Goal: Task Accomplishment & Management: Use online tool/utility

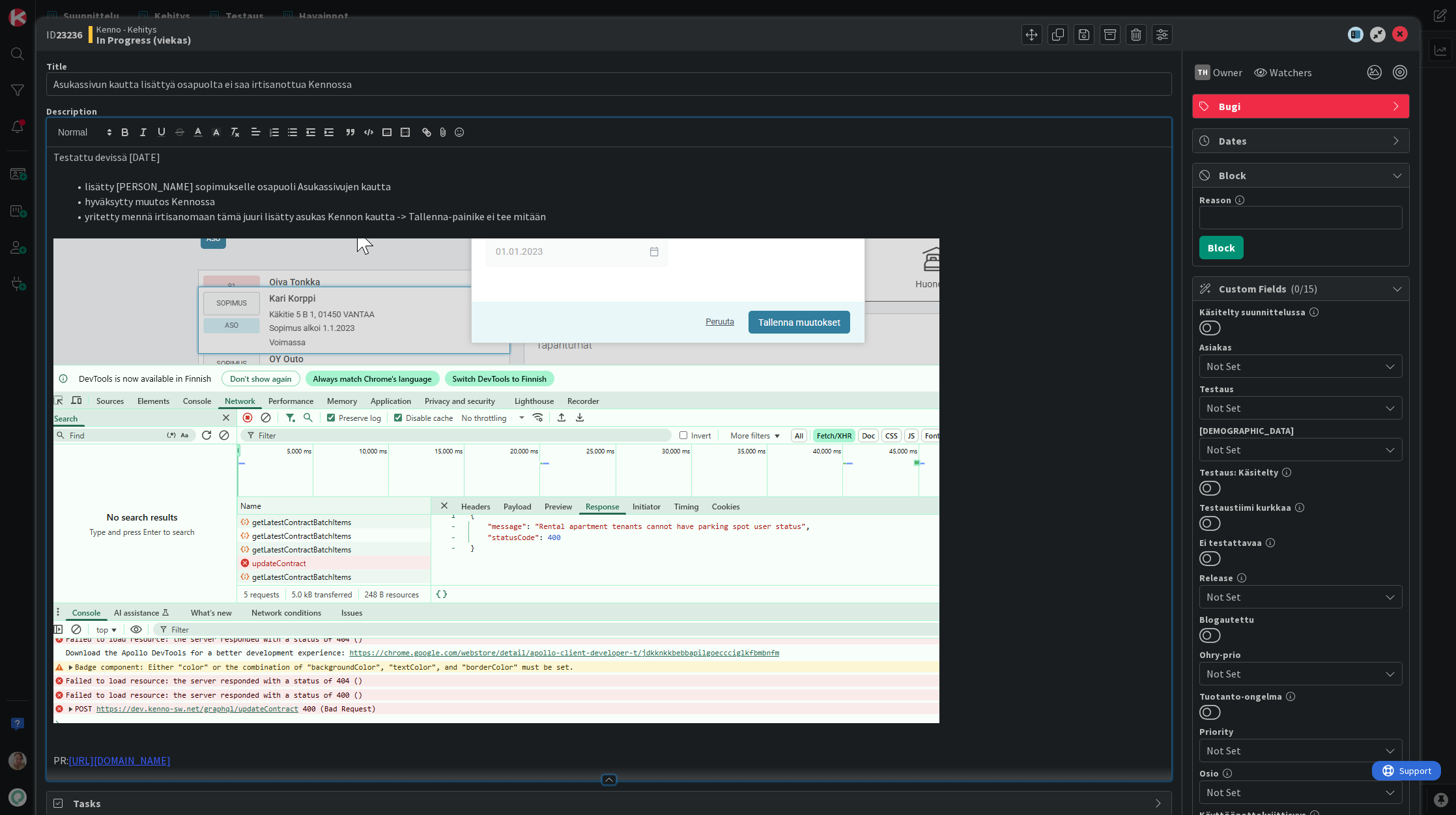
scroll to position [2, 0]
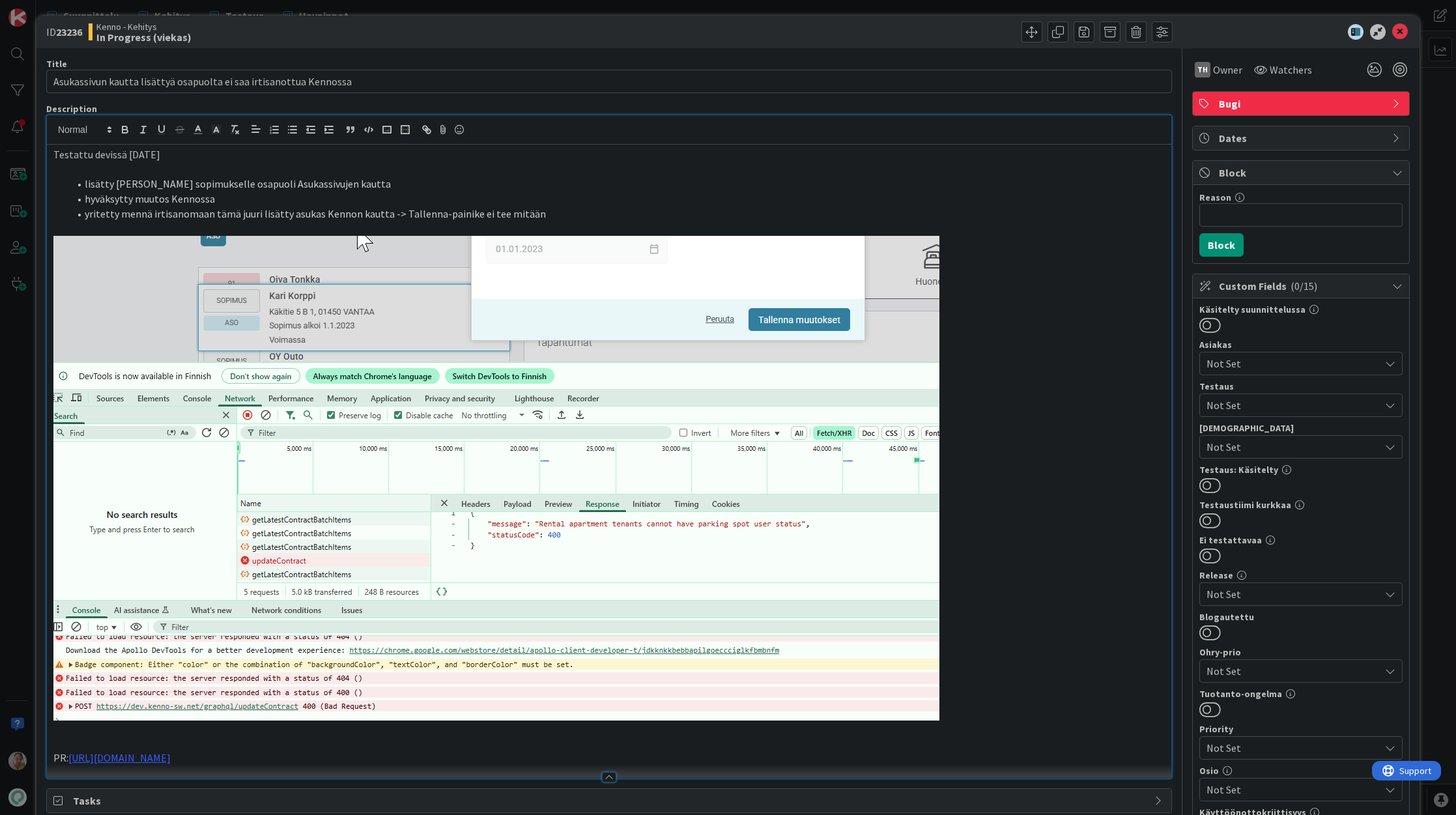
click at [1112, 260] on p at bounding box center [608, 478] width 1111 height 485
click at [1393, 33] on icon at bounding box center [1400, 31] width 15 height 15
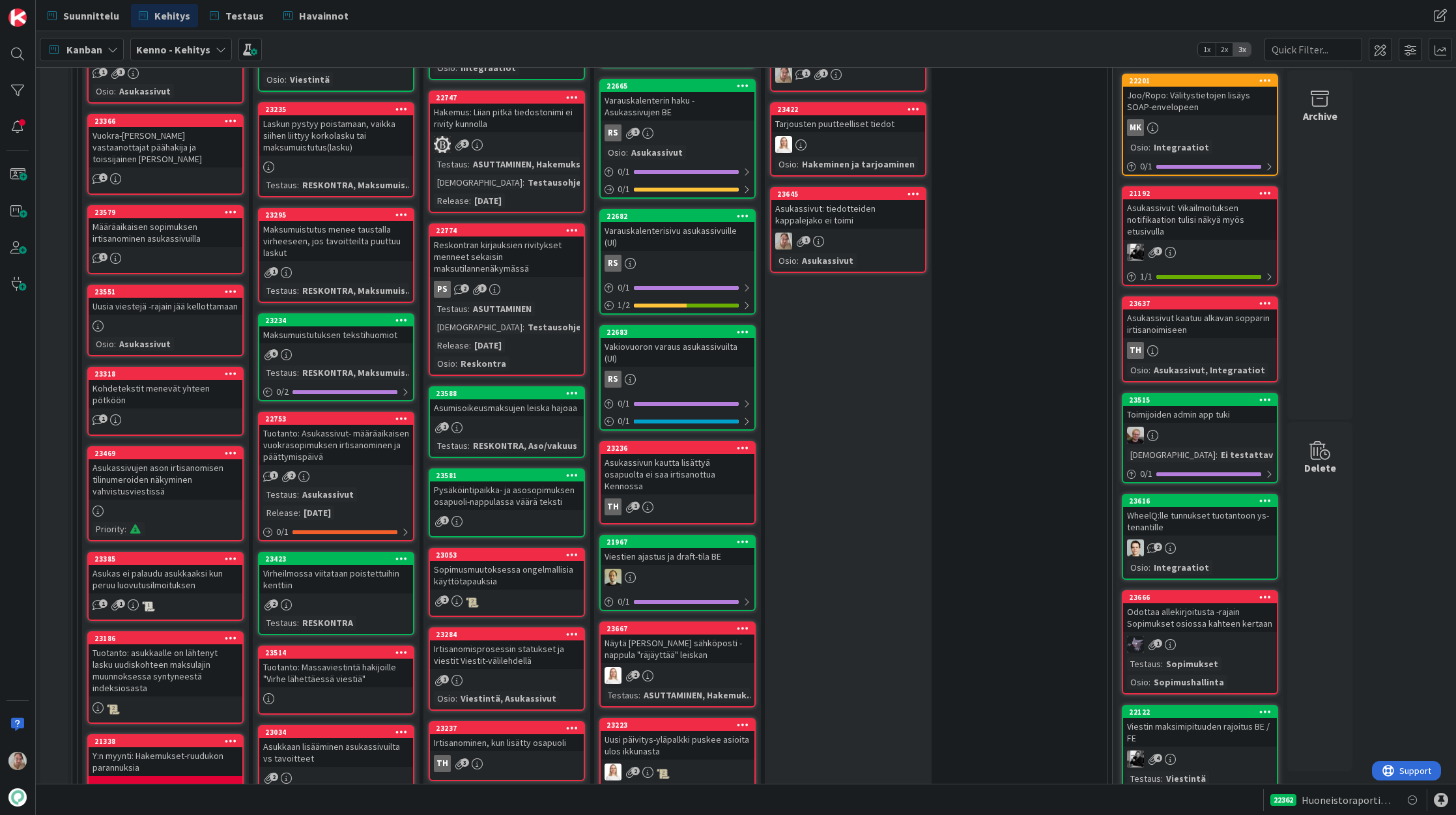
scroll to position [228, 0]
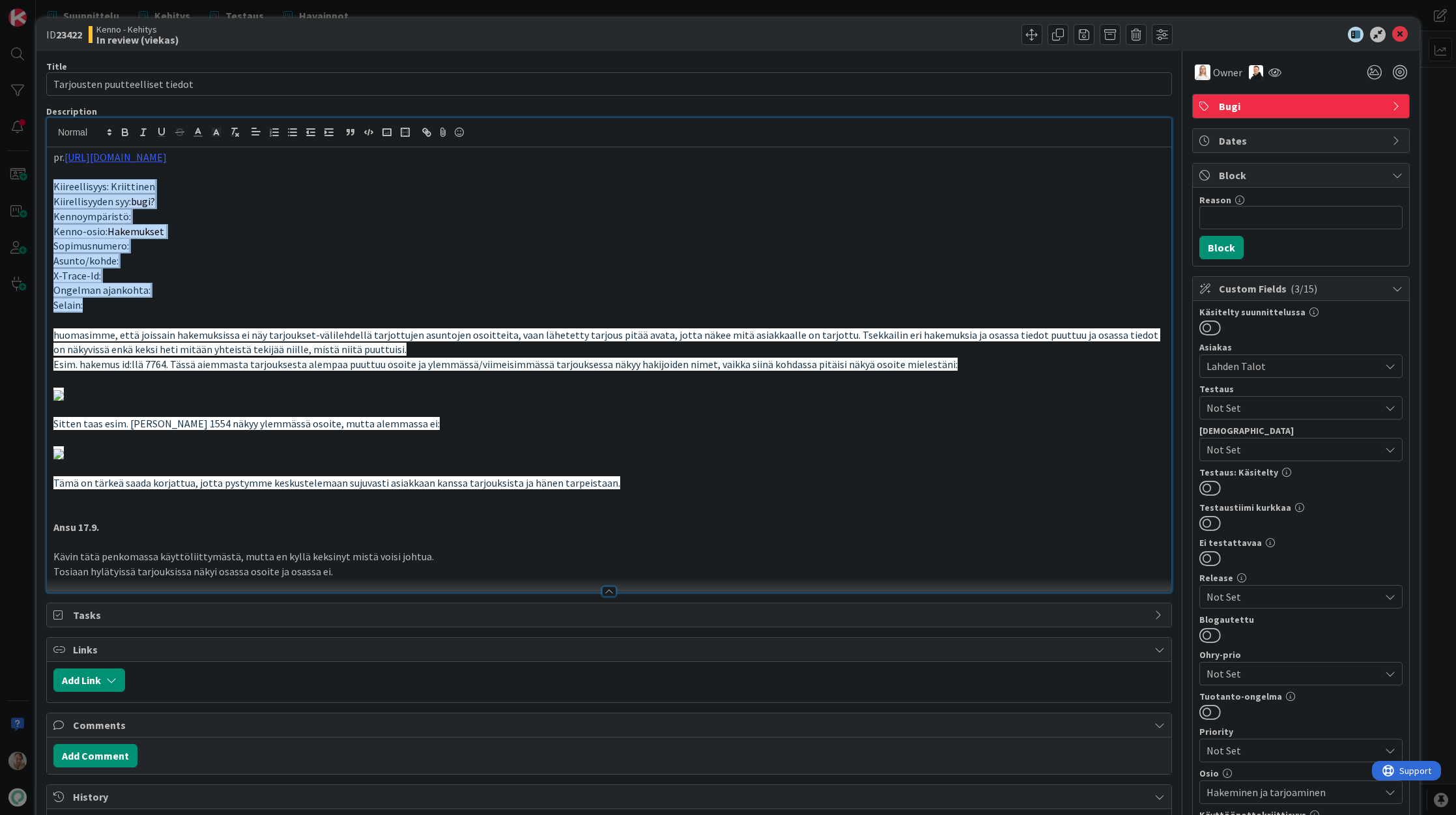
drag, startPoint x: 96, startPoint y: 309, endPoint x: 40, endPoint y: 189, distance: 132.4
click at [40, 189] on div "ID 23422 Kenno - Kehitys In review (viekas) Title 31 / 128 Tarjousten puutteell…" at bounding box center [727, 591] width 1383 height 1145
click at [239, 133] on button "button" at bounding box center [235, 132] width 18 height 15
click at [383, 274] on p "X-Trace-Id:" at bounding box center [608, 276] width 1111 height 15
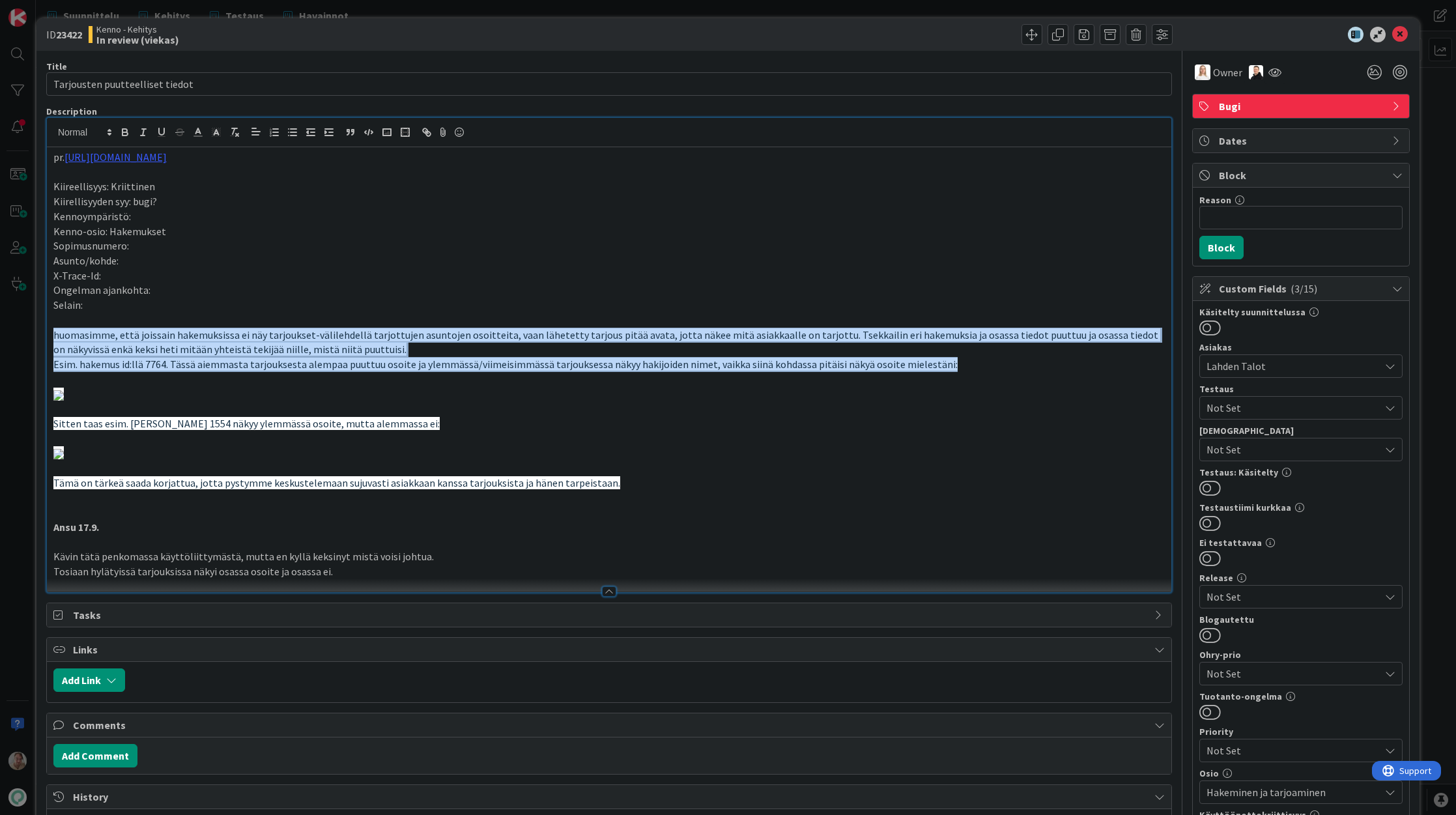
drag, startPoint x: 949, startPoint y: 367, endPoint x: -6, endPoint y: 339, distance: 955.4
click at [0, 339] on html "Suunnittelu Kehitys Testaus Havainnot Suunnittelu Kehitys Testaus Havainnot Kan…" at bounding box center [728, 408] width 1456 height 815
click at [238, 136] on line "button" at bounding box center [237, 134] width 2 height 2
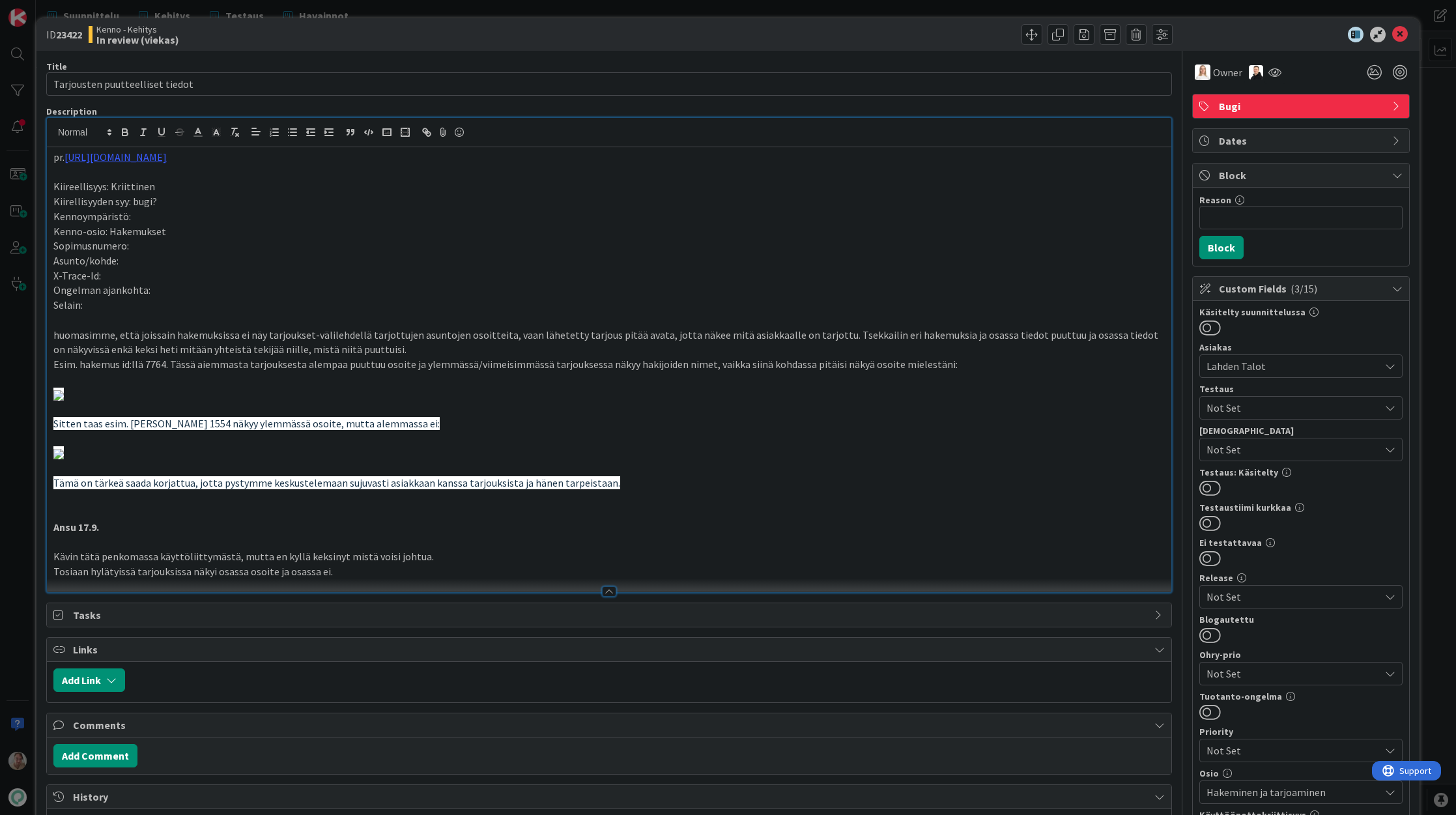
click at [354, 280] on p "X-Trace-Id:" at bounding box center [608, 276] width 1111 height 15
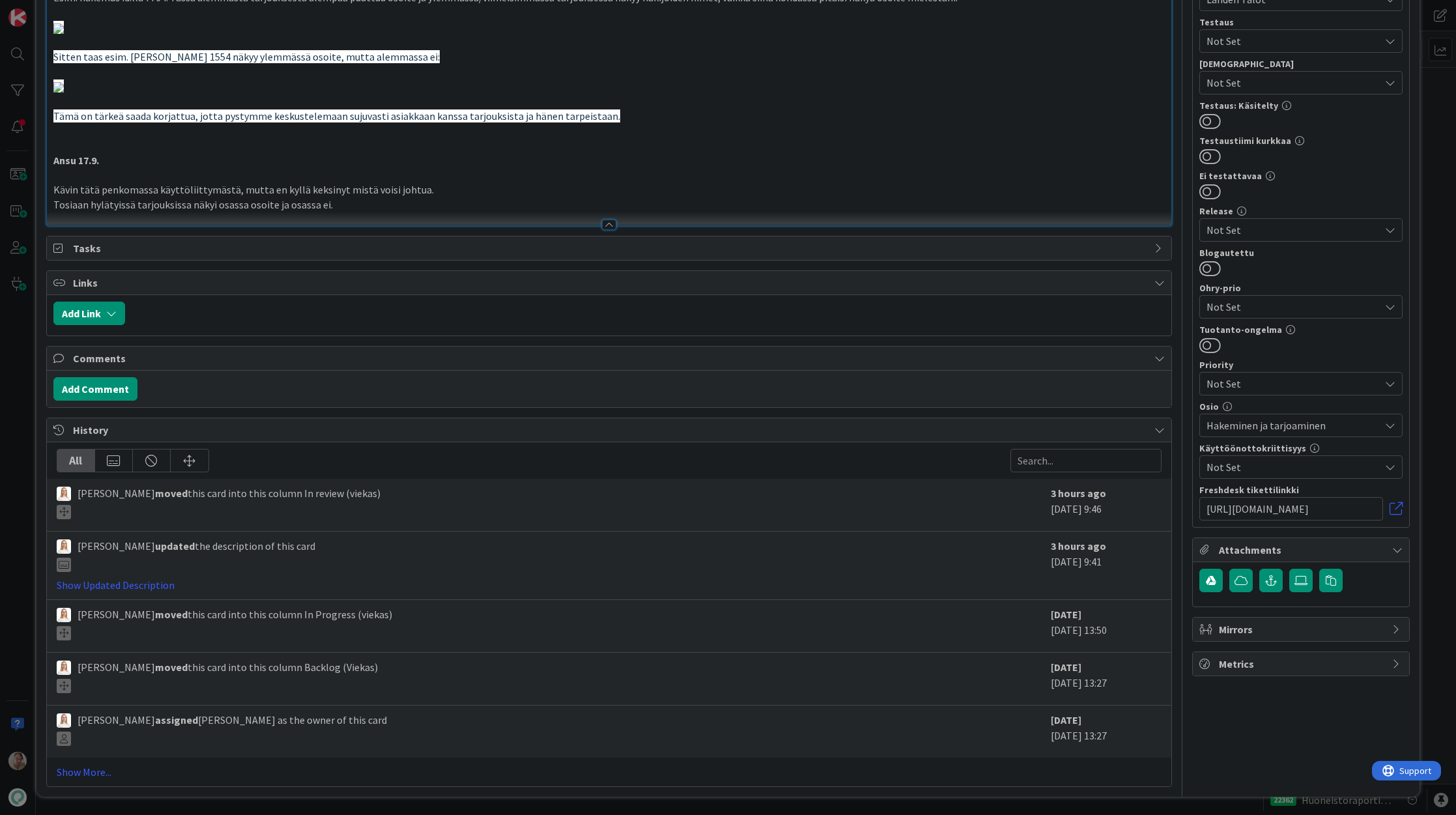
scroll to position [626, 0]
drag, startPoint x: 435, startPoint y: 562, endPoint x: 33, endPoint y: 553, distance: 402.1
click at [33, 553] on div "ID 23422 Kenno - Kehitys In review (viekas) Title 31 / 128 Tarjousten puutteell…" at bounding box center [728, 408] width 1456 height 815
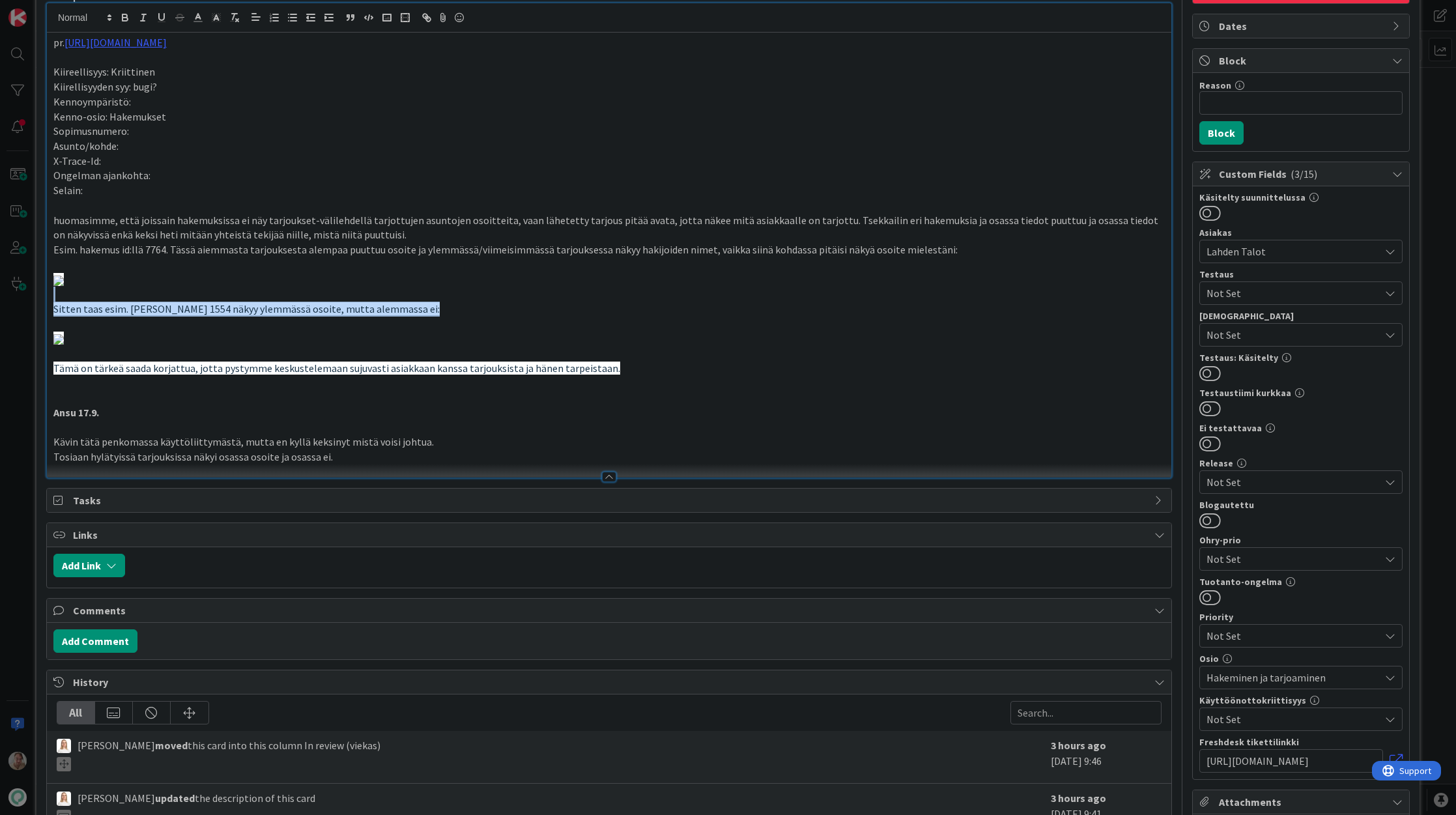
scroll to position [0, 0]
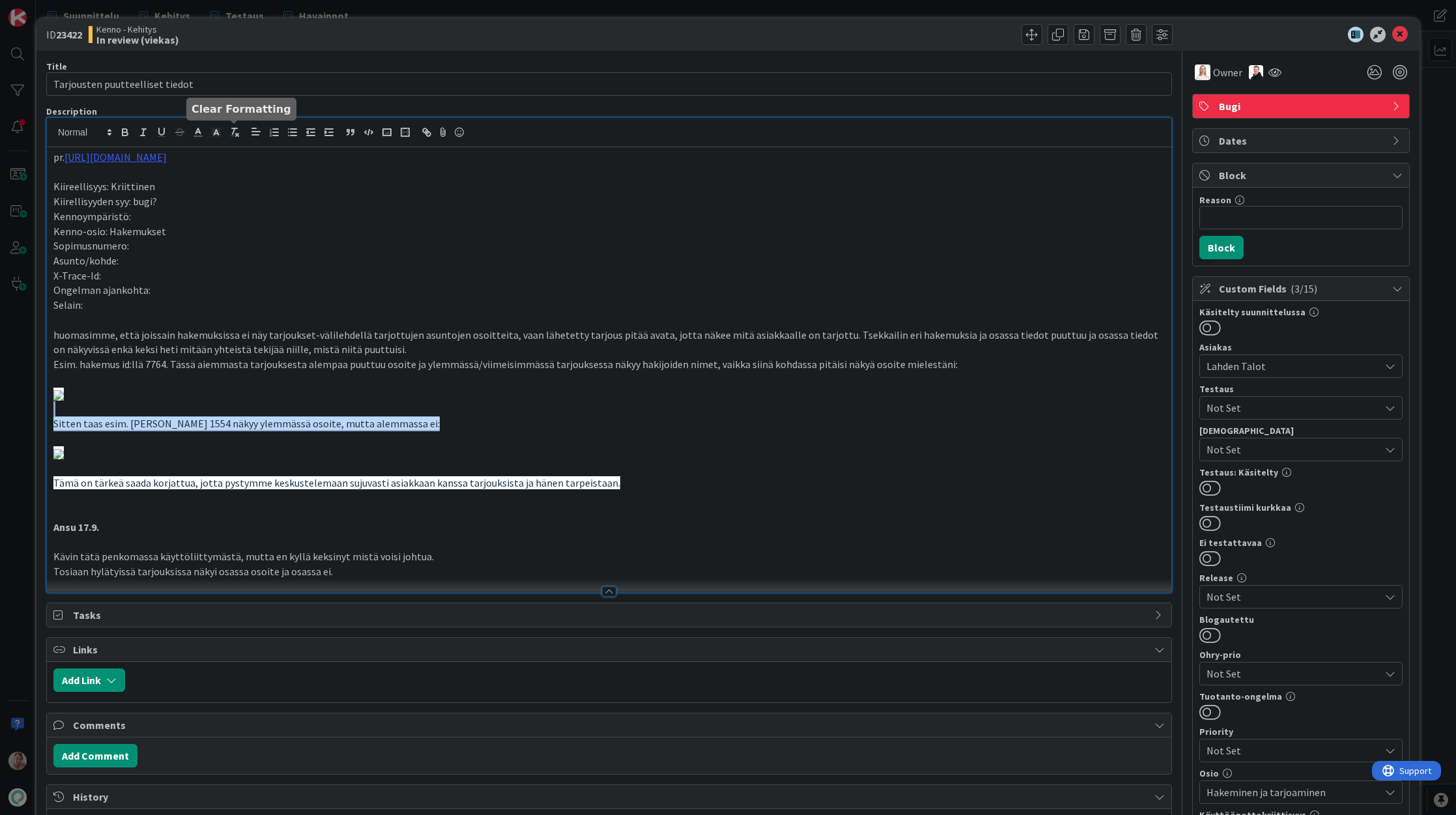
click at [237, 133] on line "button" at bounding box center [237, 134] width 2 height 2
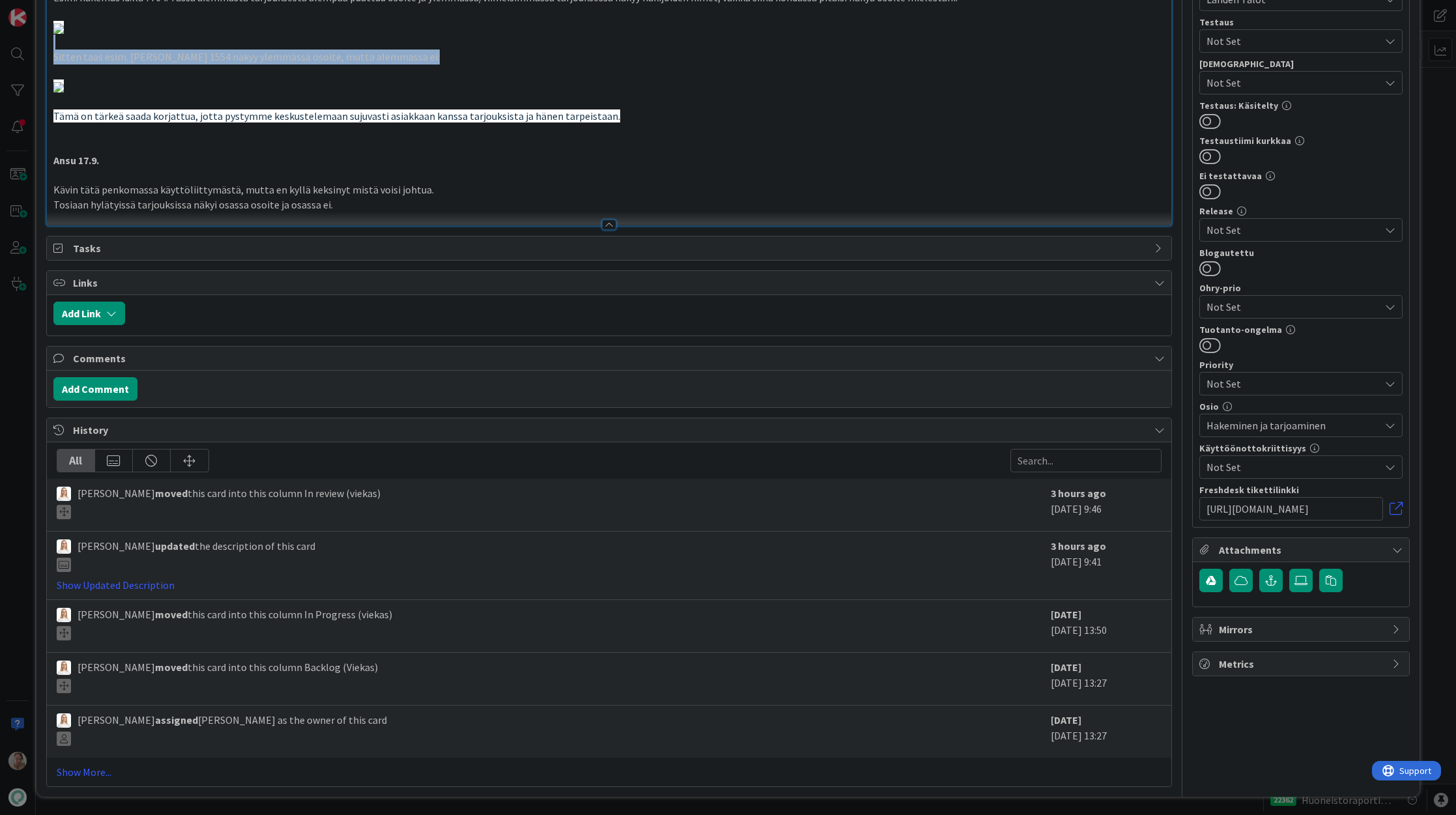
scroll to position [1845, 0]
click at [339, 168] on p "Ansu 17.9." at bounding box center [608, 161] width 1111 height 15
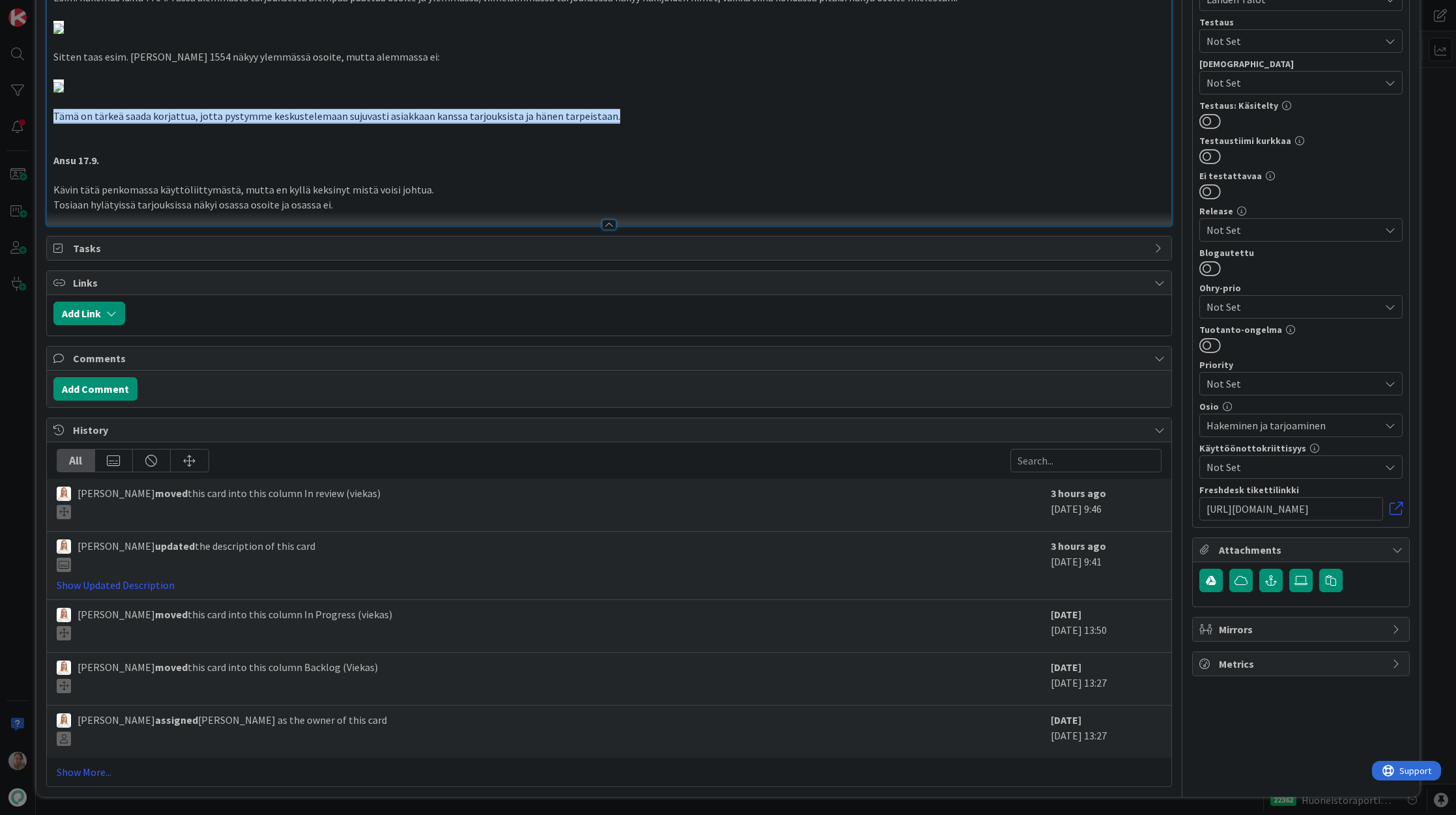
drag, startPoint x: 629, startPoint y: 167, endPoint x: 14, endPoint y: 164, distance: 615.0
click at [14, 164] on div "ID 23422 Kenno - Kehitys In review (viekas) Title 31 / 128 Tarjousten puutteell…" at bounding box center [728, 408] width 1456 height 815
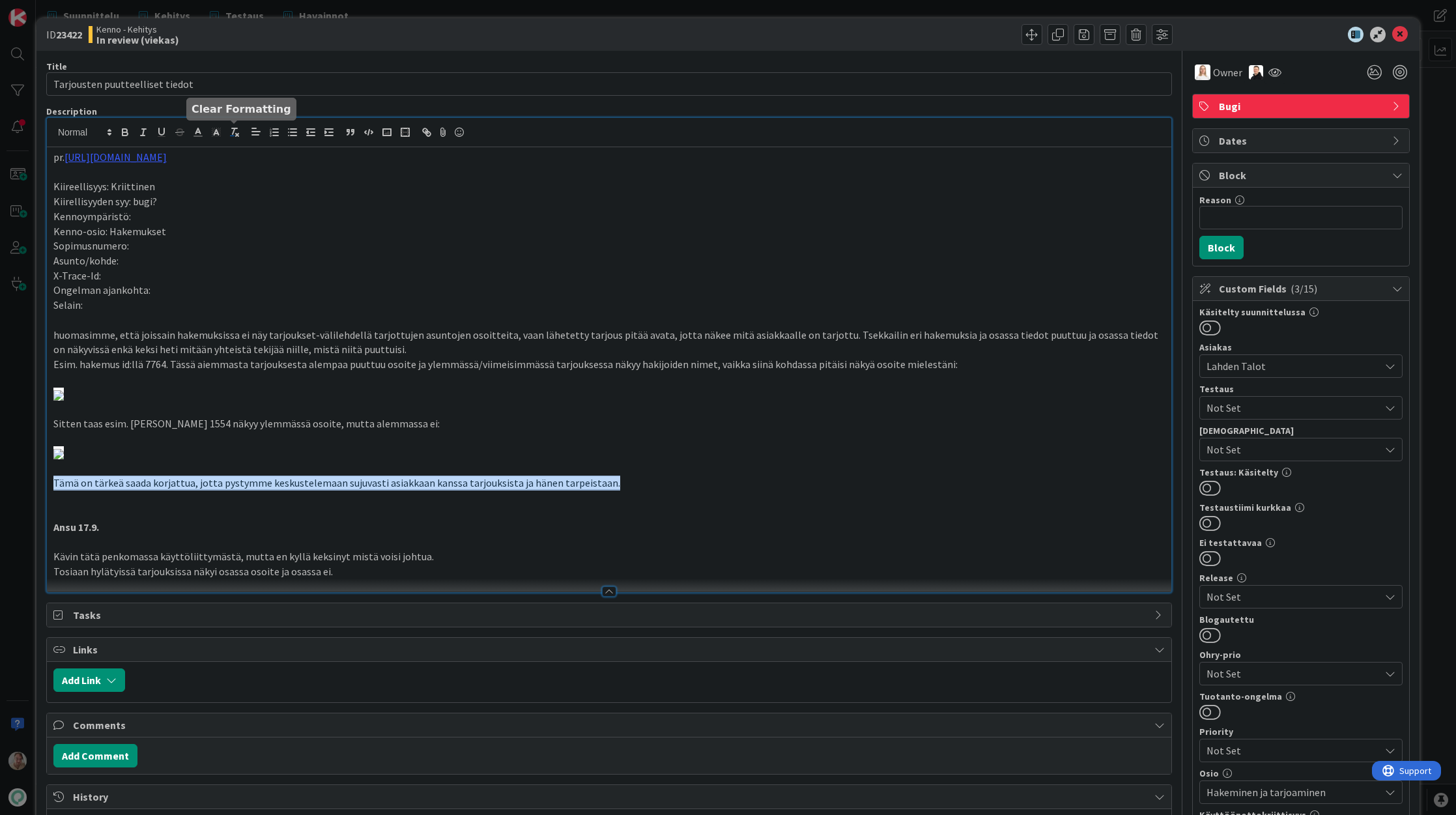
click at [238, 133] on line "button" at bounding box center [237, 134] width 2 height 2
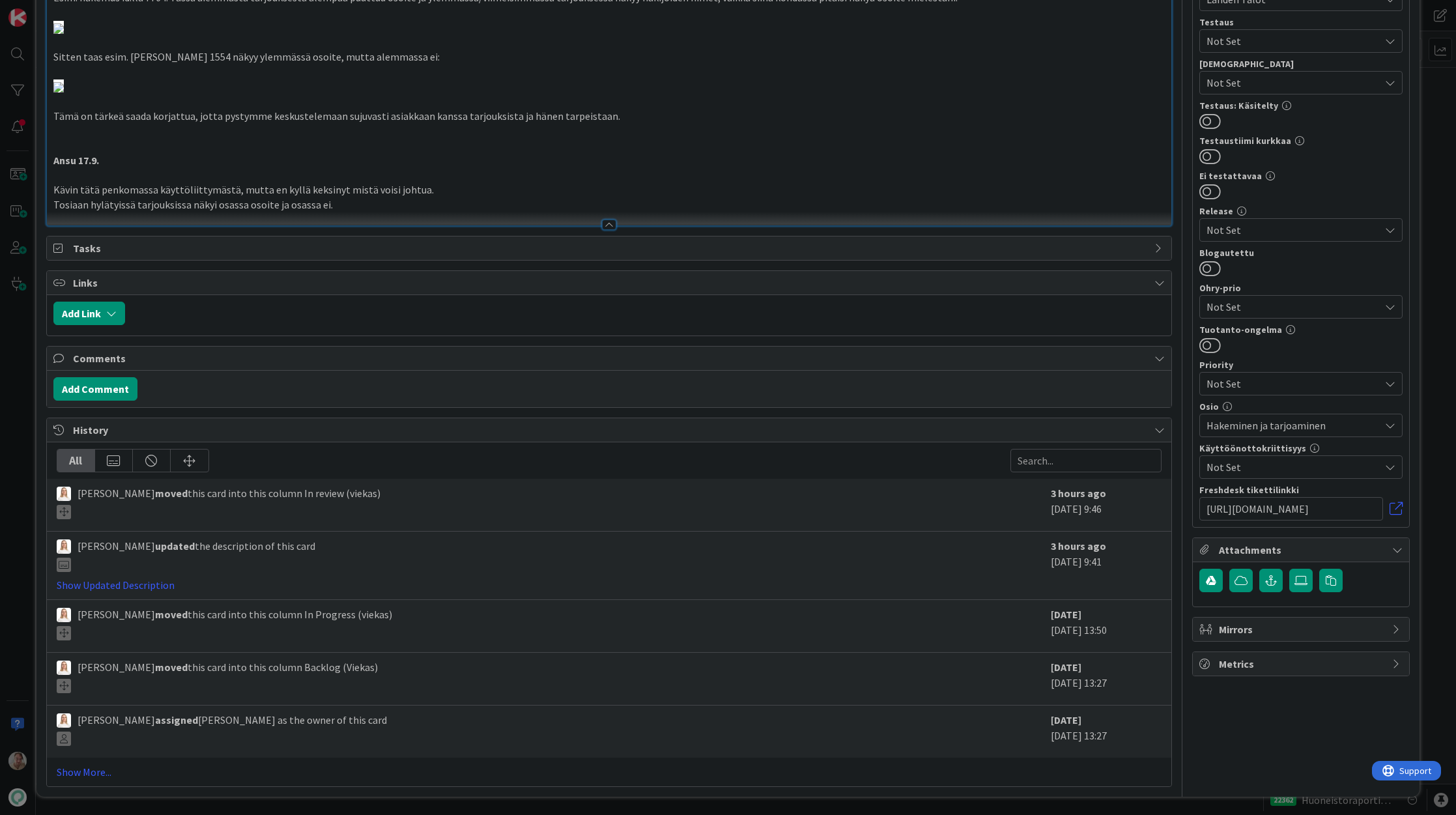
scroll to position [1891, 0]
click at [403, 174] on p at bounding box center [608, 175] width 1111 height 15
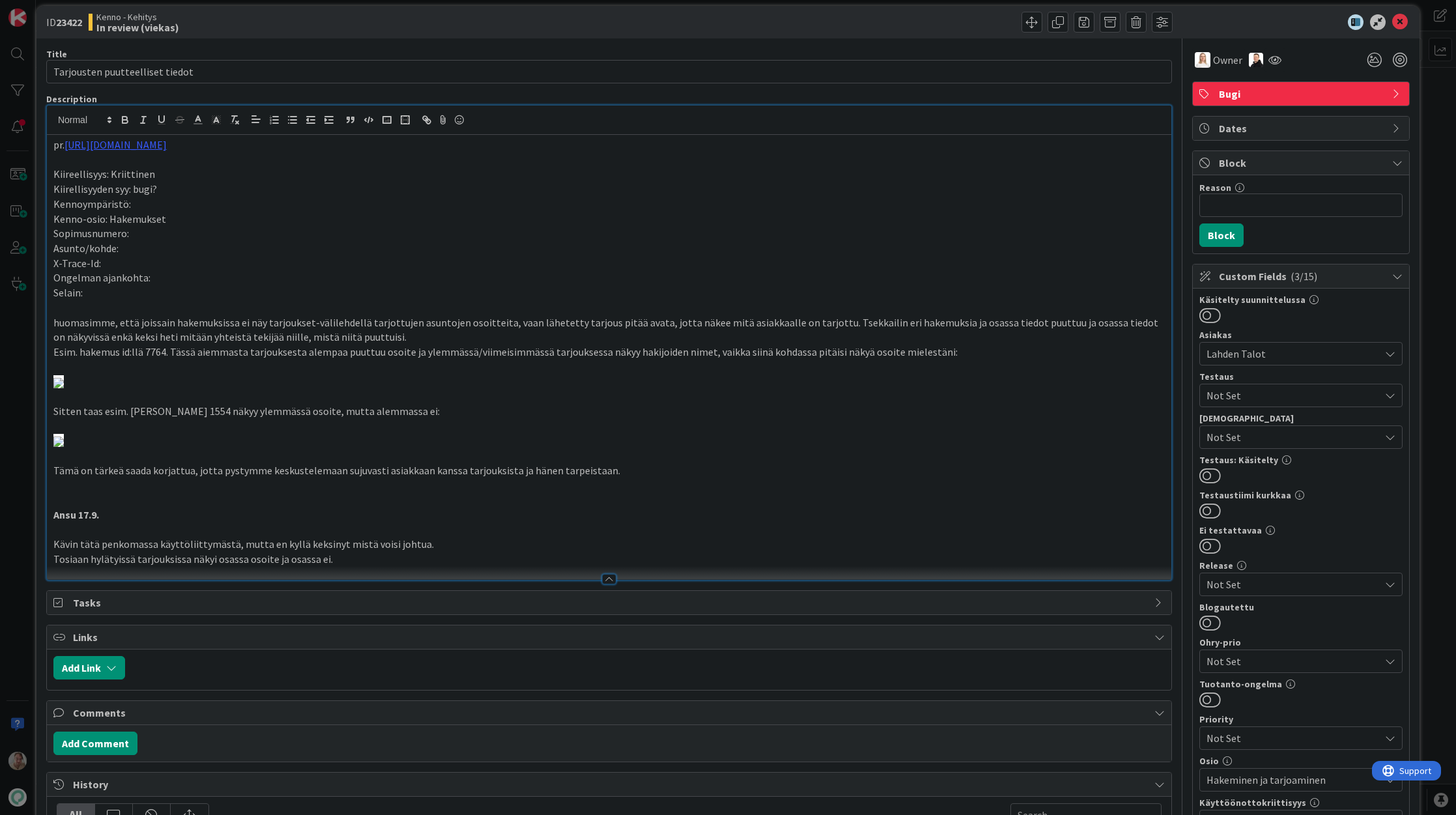
scroll to position [0, 0]
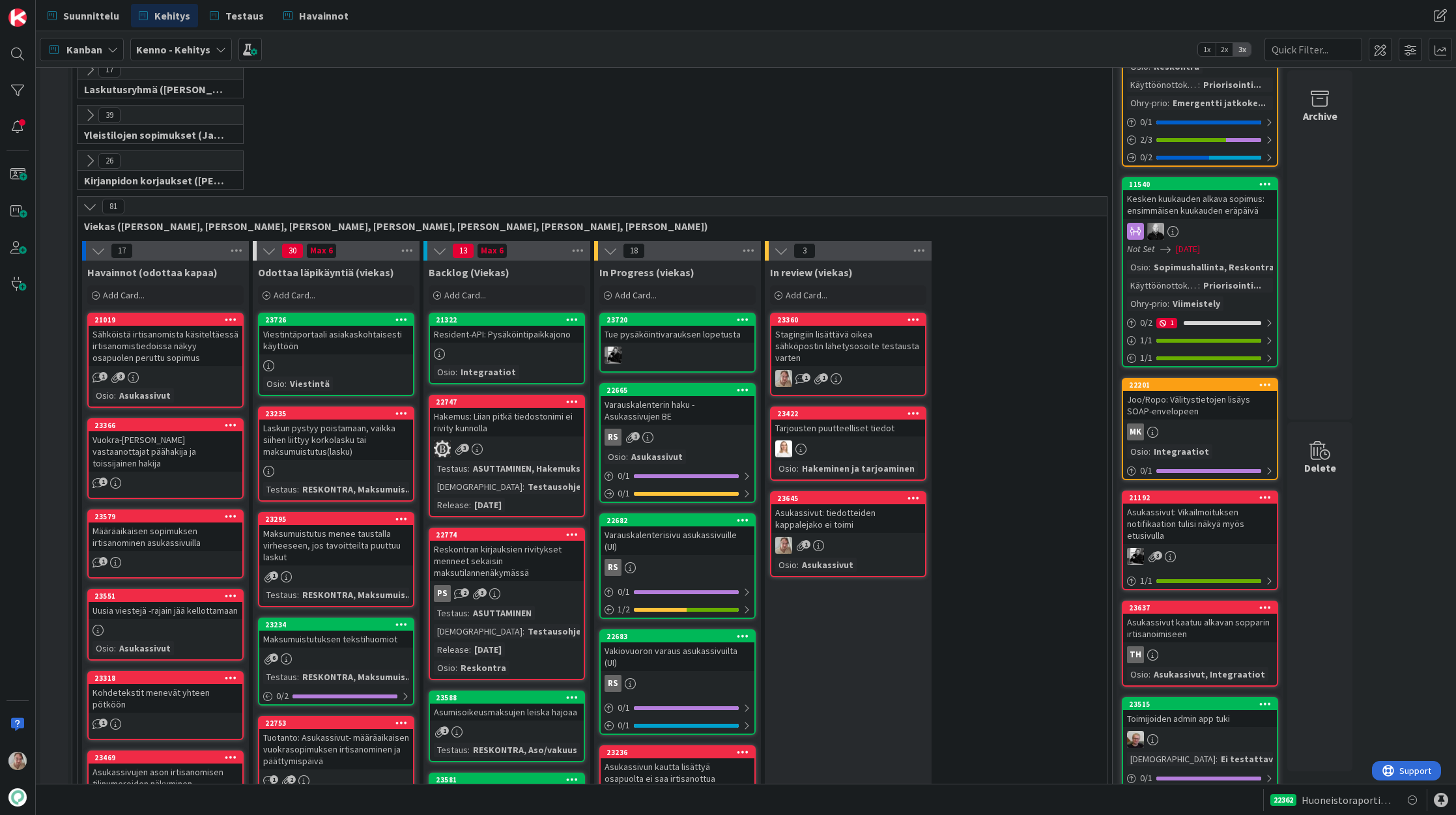
scroll to position [316, 0]
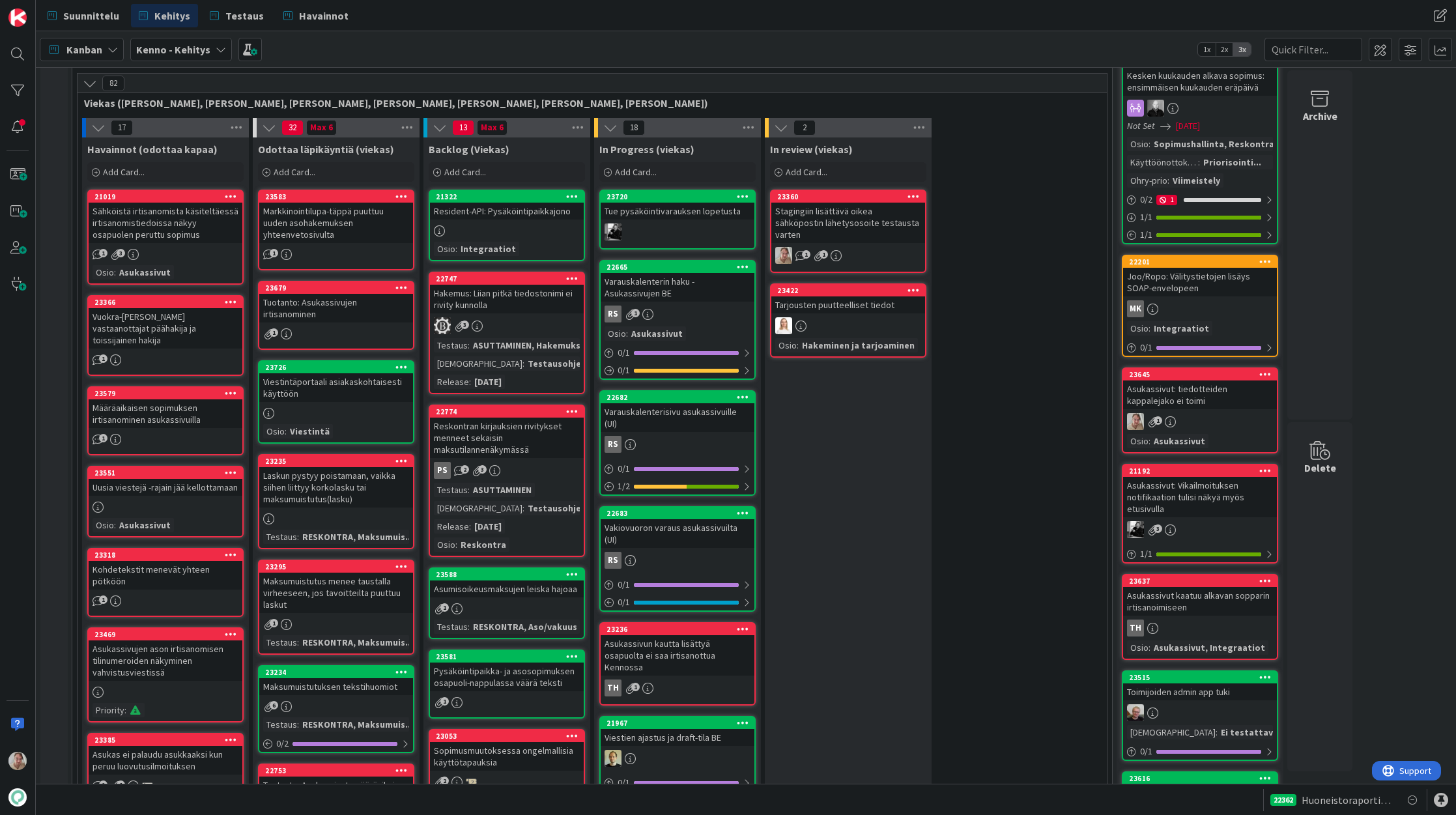
click at [1273, 374] on div at bounding box center [1265, 375] width 23 height 9
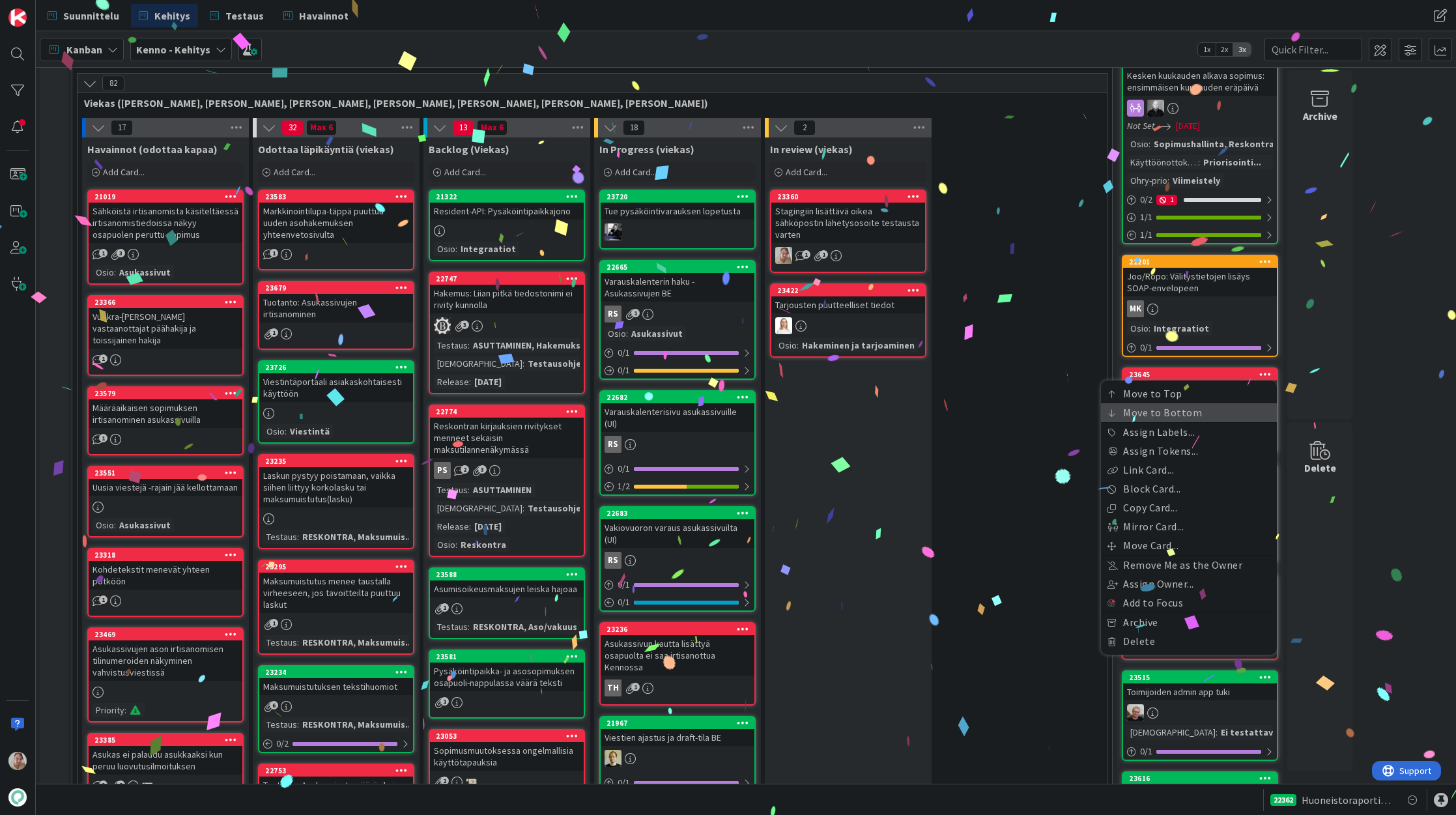
click at [1207, 407] on link "Move to Bottom" at bounding box center [1188, 413] width 176 height 19
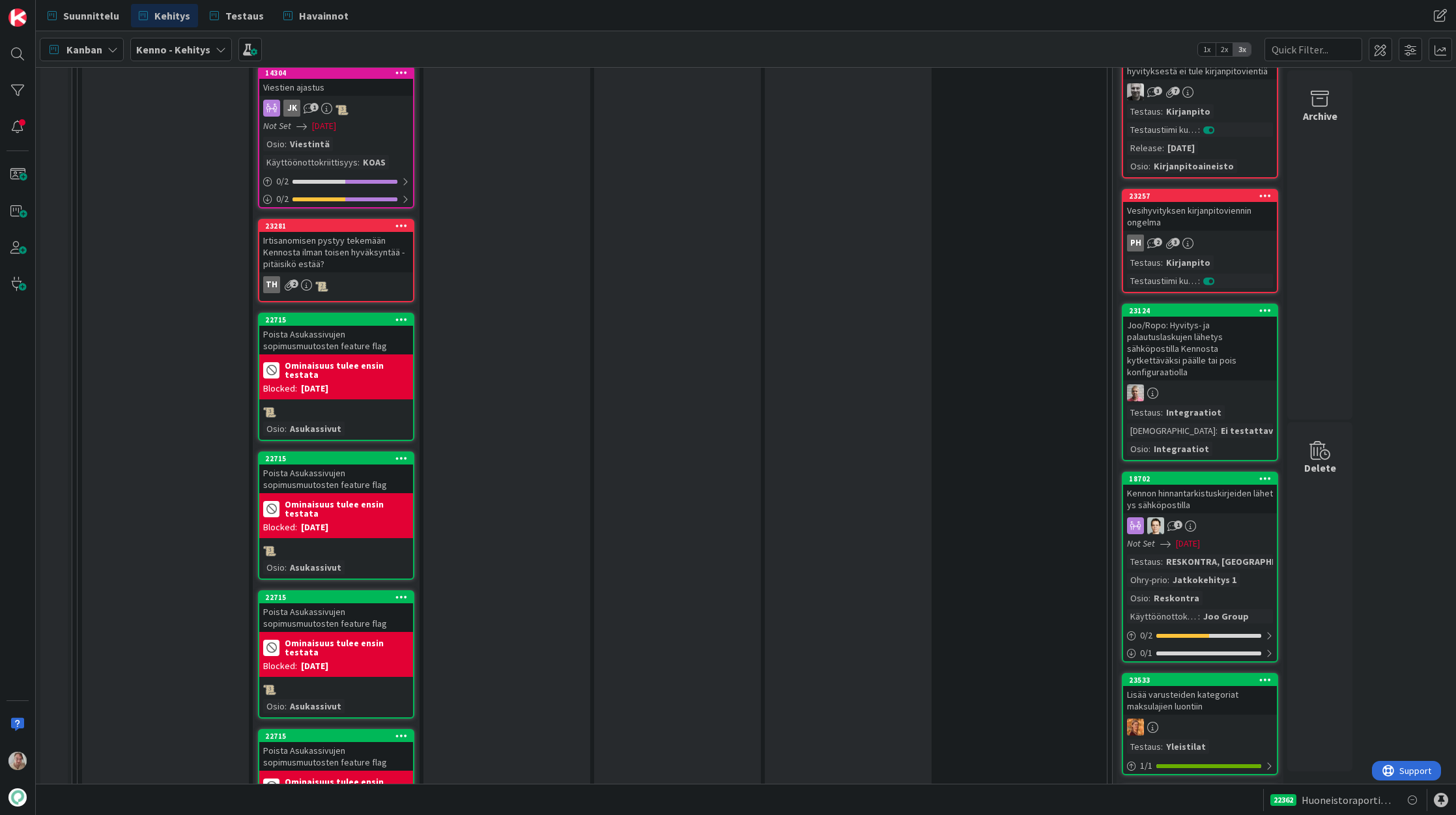
scroll to position [2263, 0]
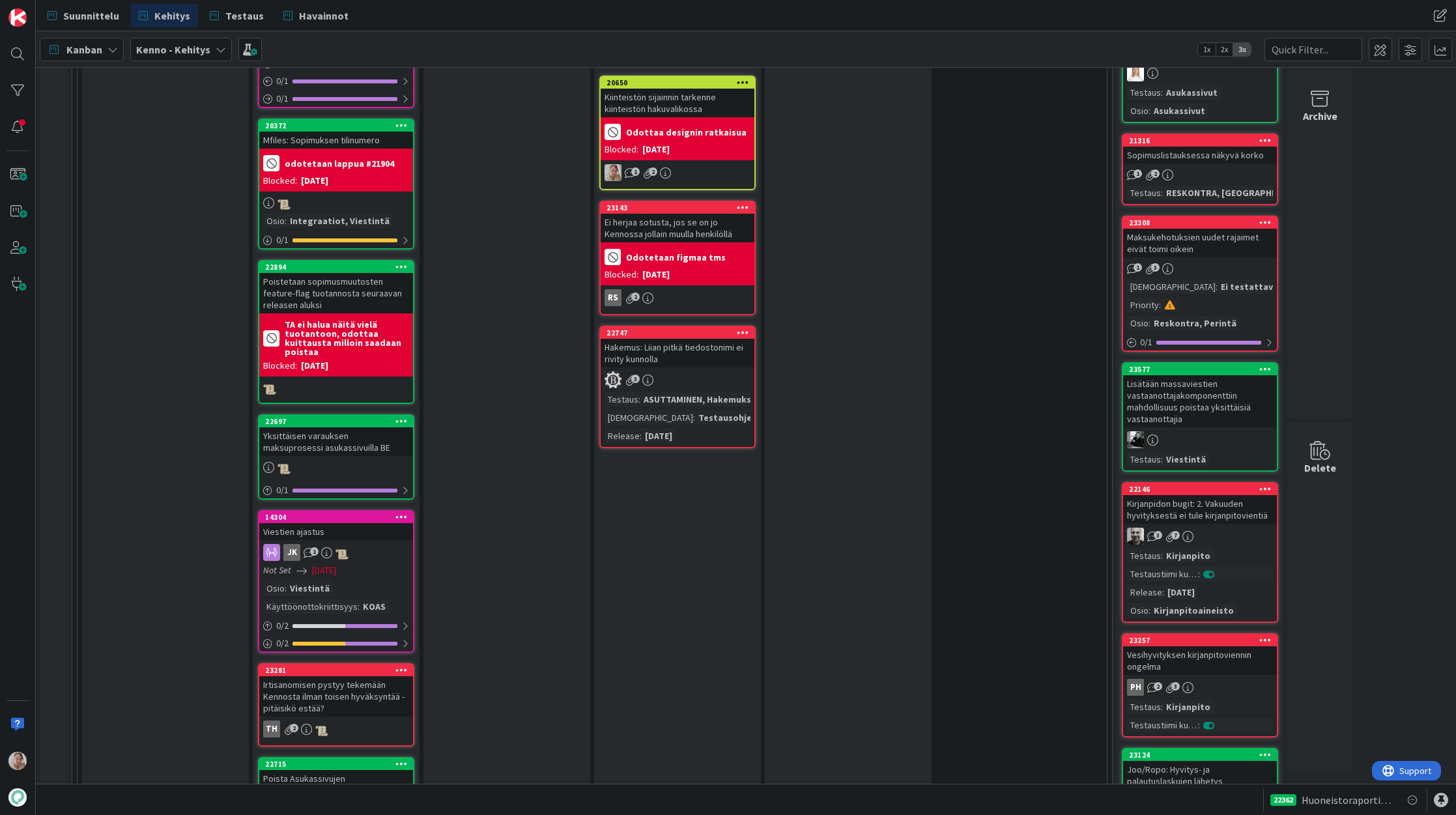
click at [683, 339] on div "Hakemus: Liian pitkä tiedostonimi ei rivity kunnolla" at bounding box center [677, 354] width 153 height 29
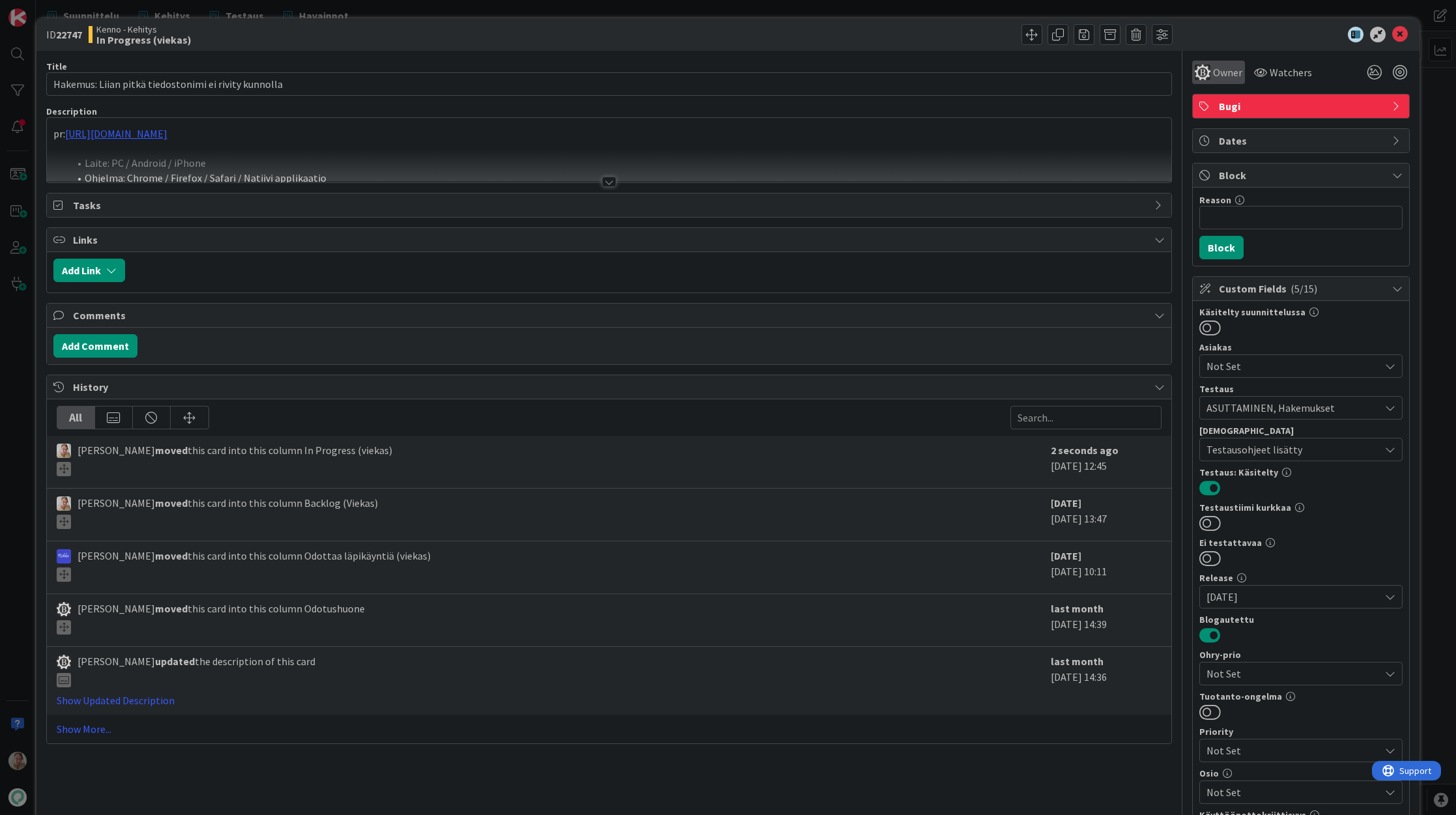
click at [1202, 76] on div "Owner" at bounding box center [1218, 72] width 47 height 15
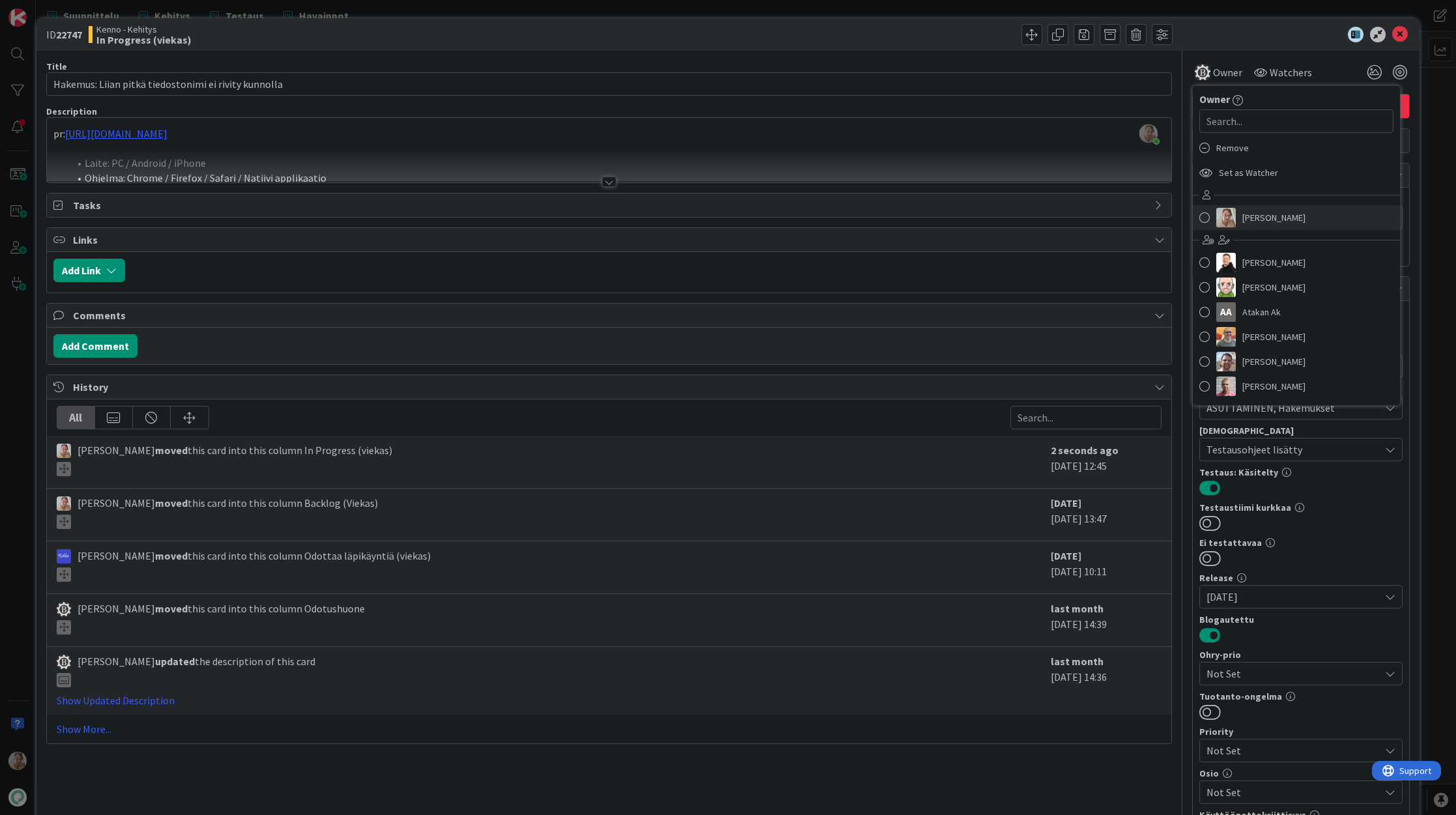
click at [1251, 220] on span "[PERSON_NAME]" at bounding box center [1274, 218] width 63 height 19
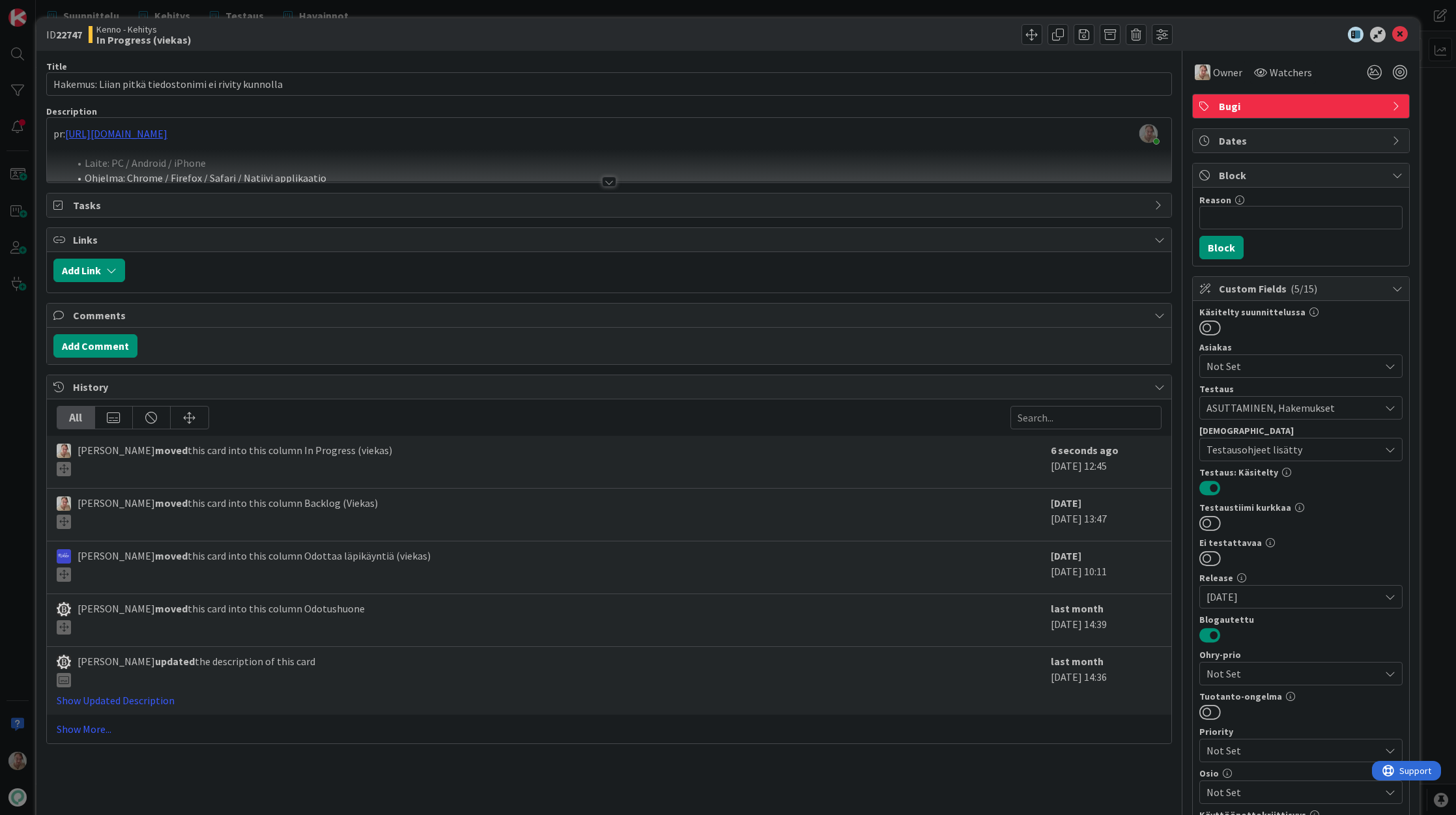
click at [595, 157] on div at bounding box center [609, 166] width 1125 height 33
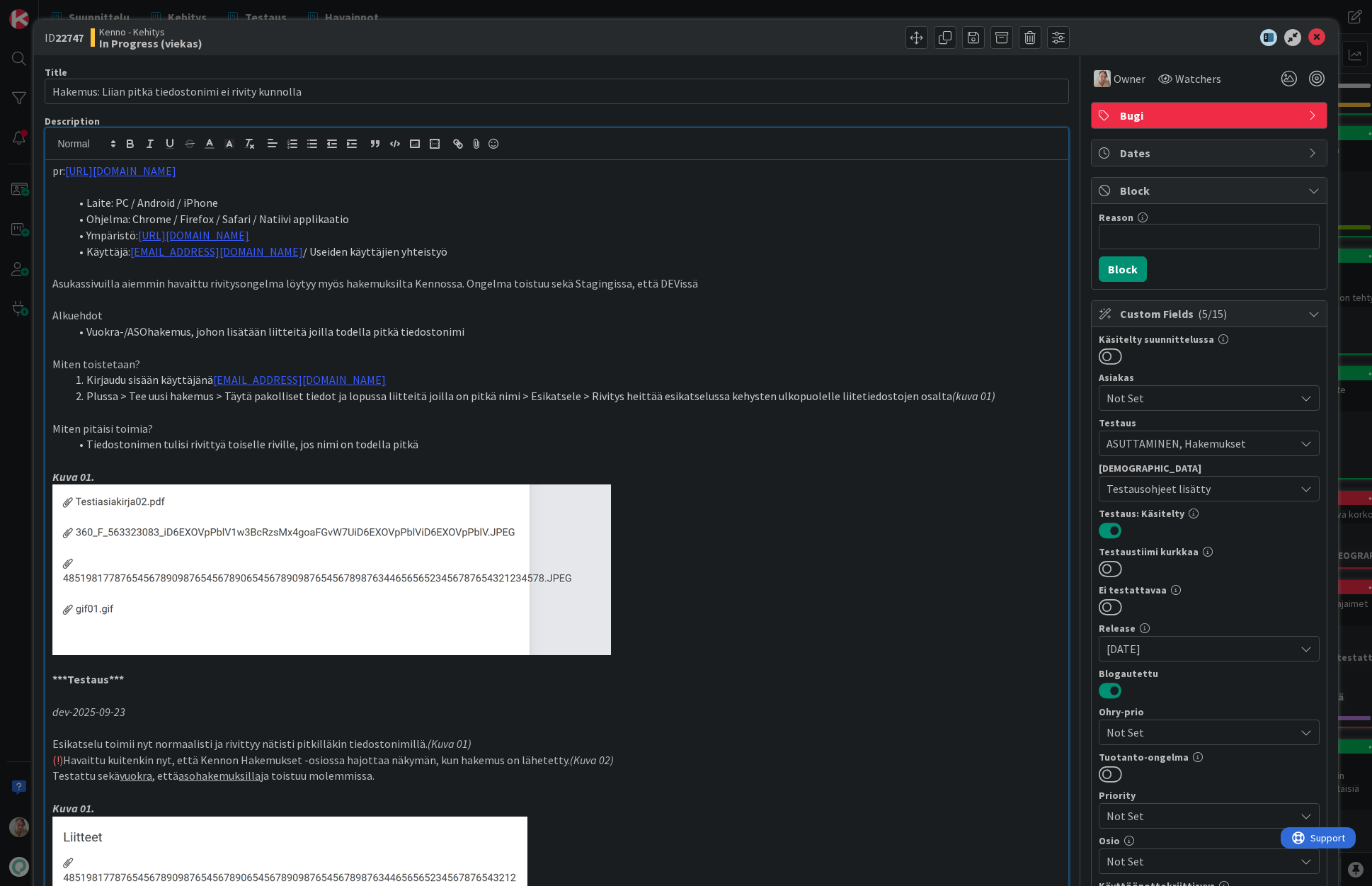
click at [803, 488] on p at bounding box center [556, 570] width 1009 height 170
click at [176, 174] on link "https://github.com/pandiafi/kenno/pull/8403" at bounding box center [121, 170] width 111 height 14
click at [327, 174] on p "pr: https://github.com/pandiafi/kenno/pull/8403" at bounding box center [556, 170] width 1009 height 17
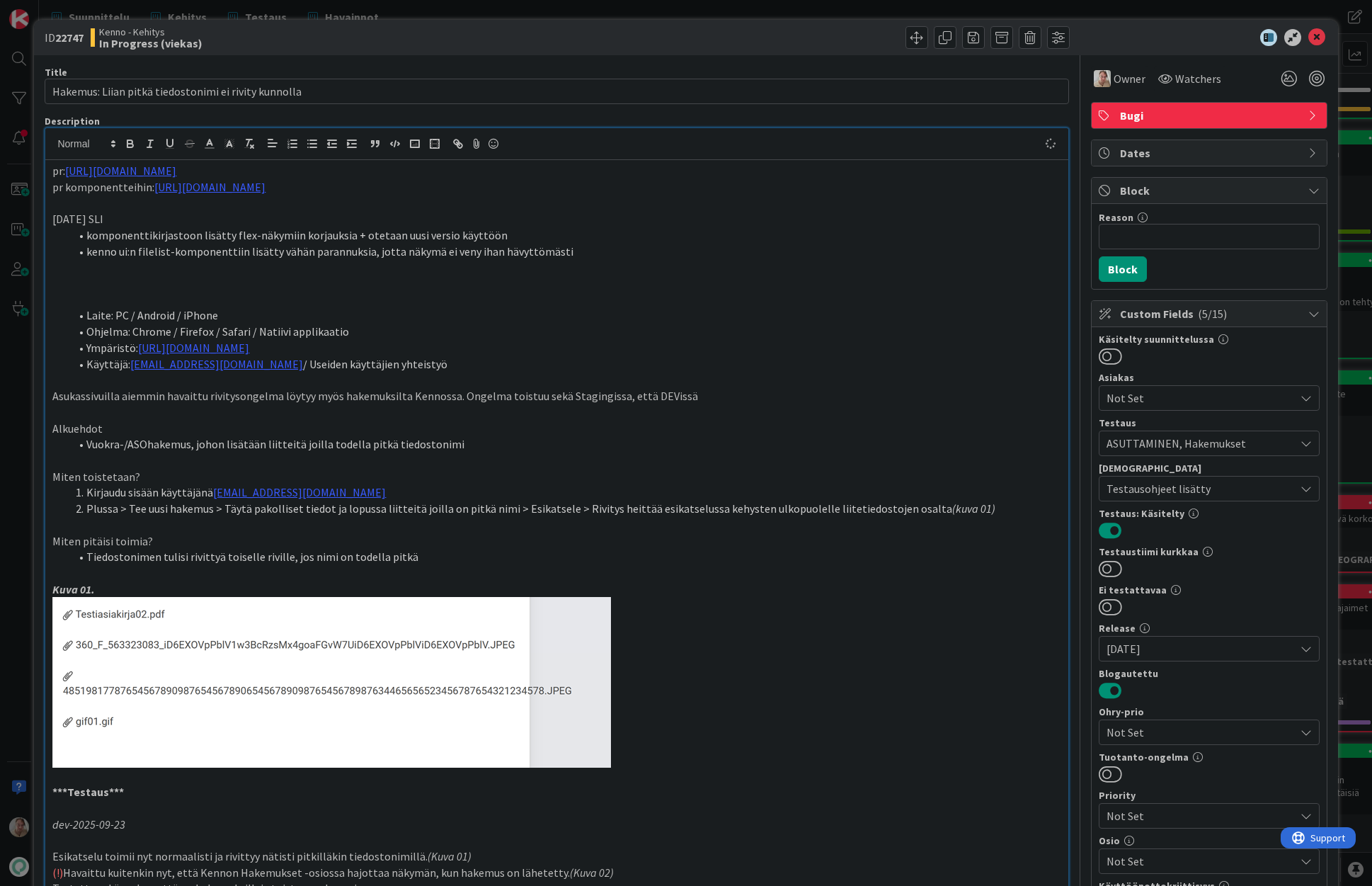
click at [321, 281] on p at bounding box center [556, 283] width 1009 height 17
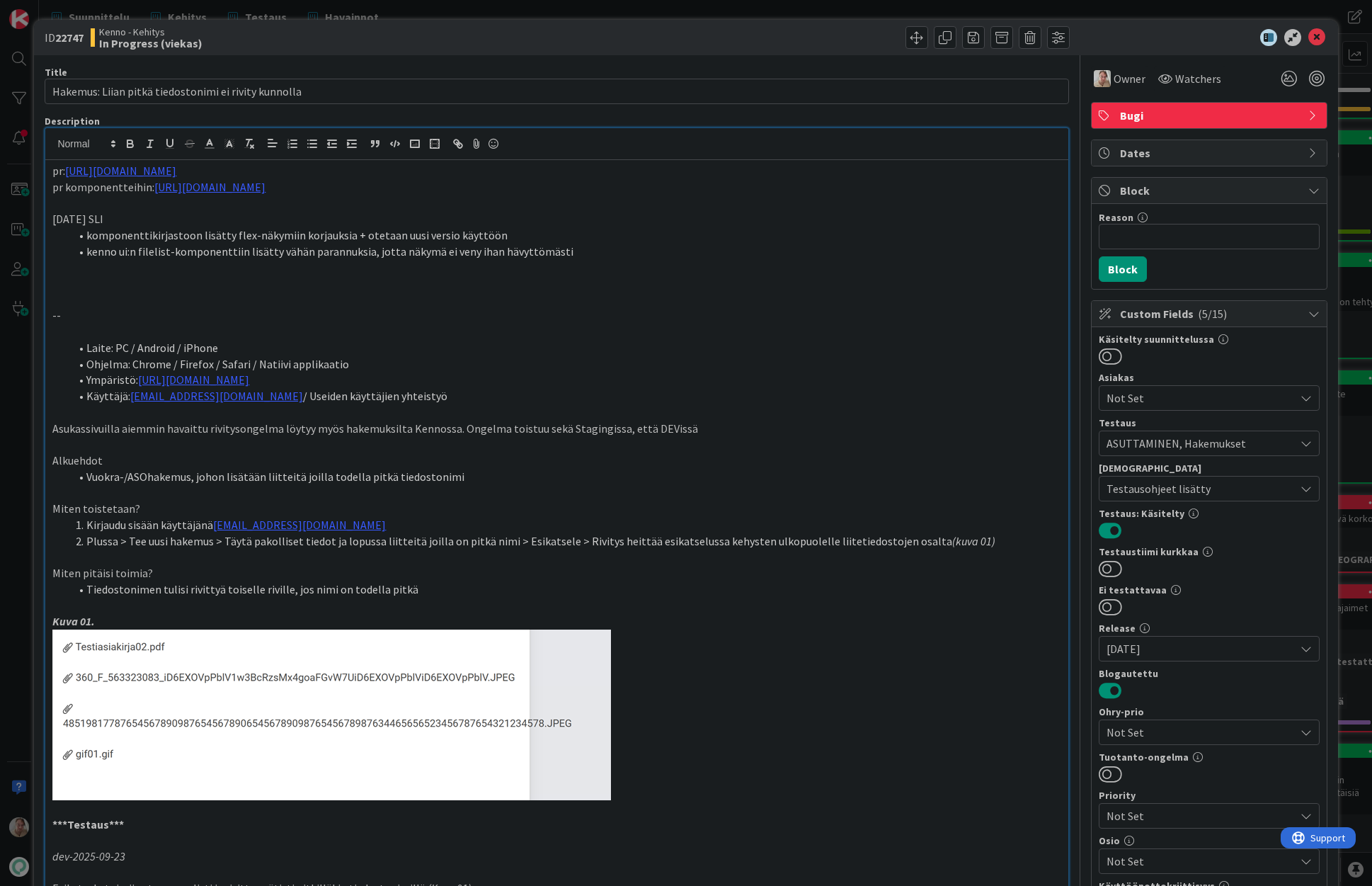
drag, startPoint x: 395, startPoint y: 183, endPoint x: 429, endPoint y: 184, distance: 34.0
click at [398, 183] on p "pr komponentteihin: https://github.com/pandiafi/components/pull/136" at bounding box center [556, 187] width 1009 height 17
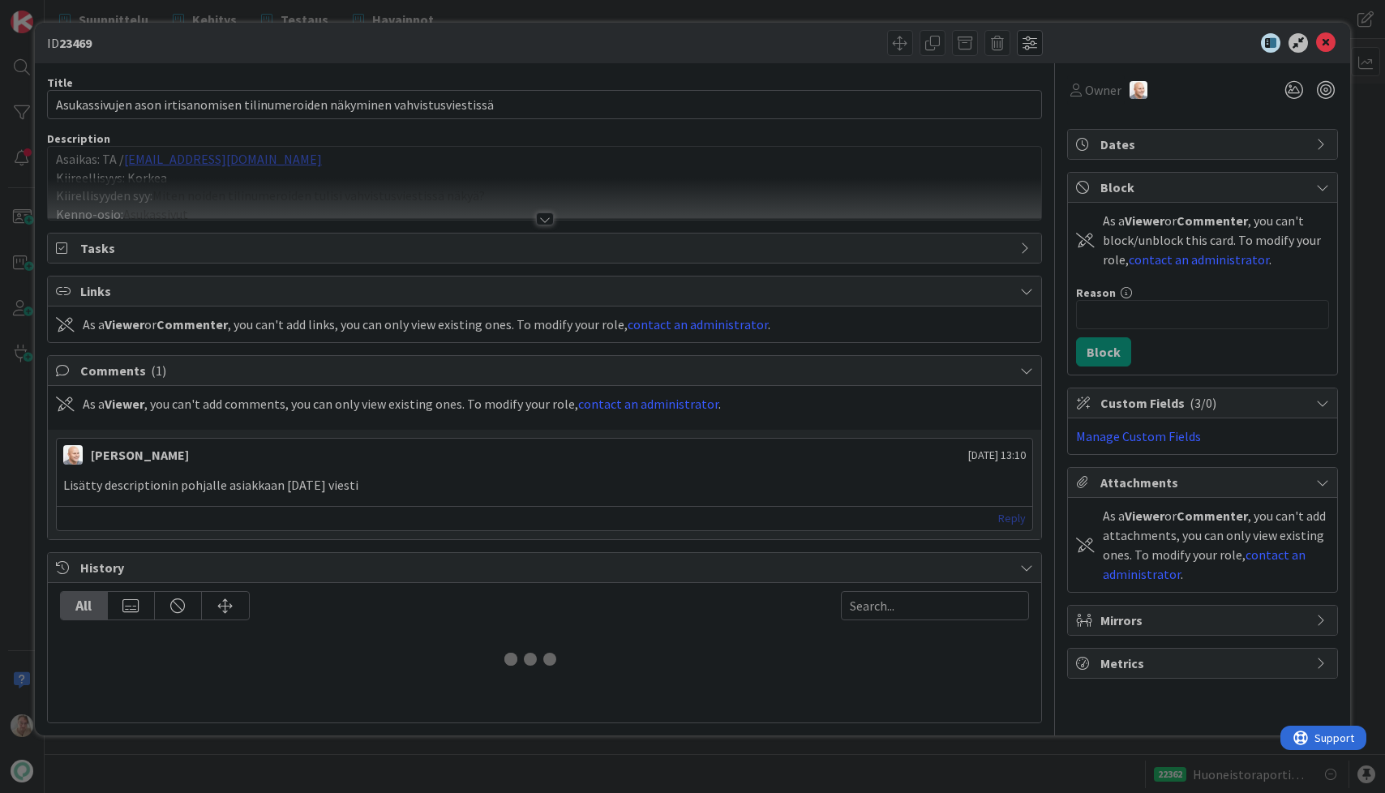
click at [390, 194] on div at bounding box center [545, 198] width 994 height 41
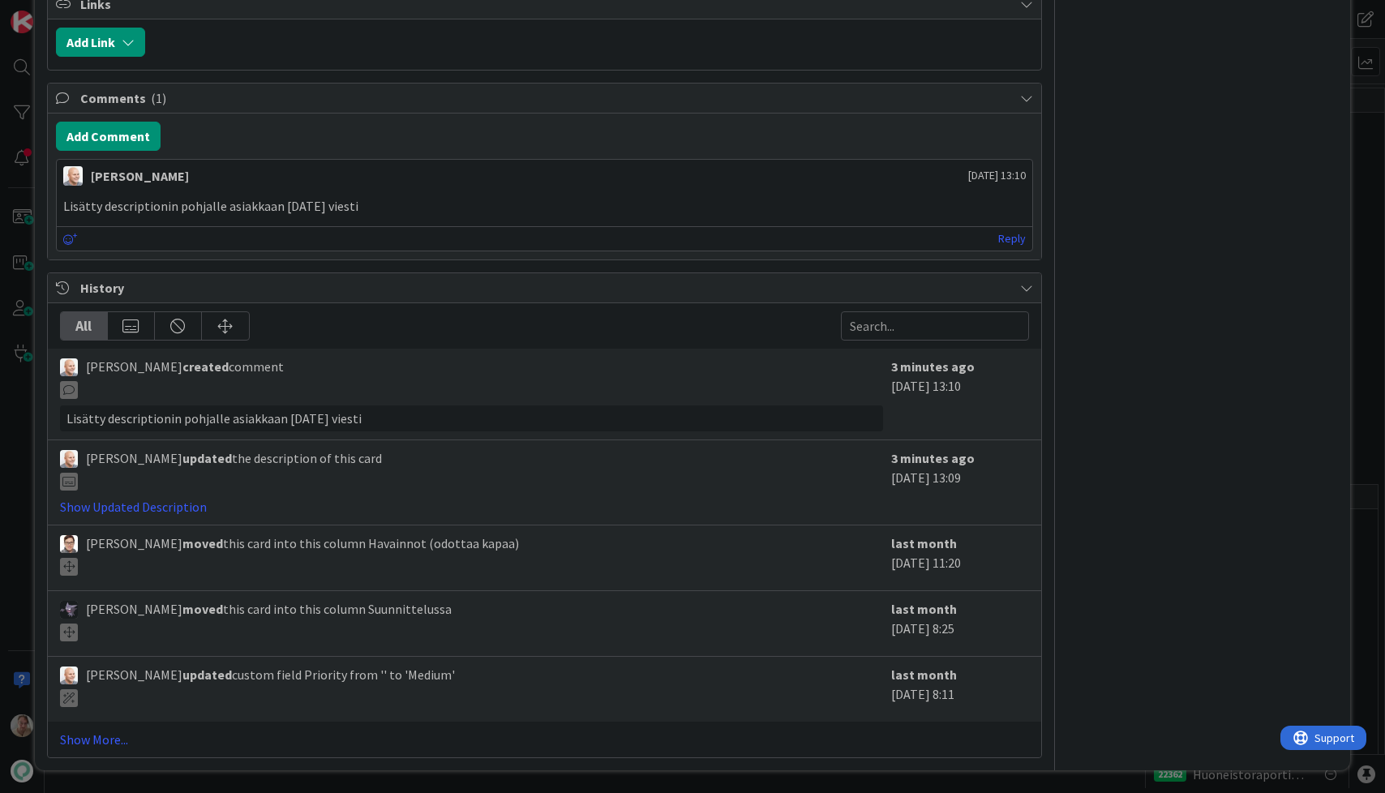
scroll to position [7497, 0]
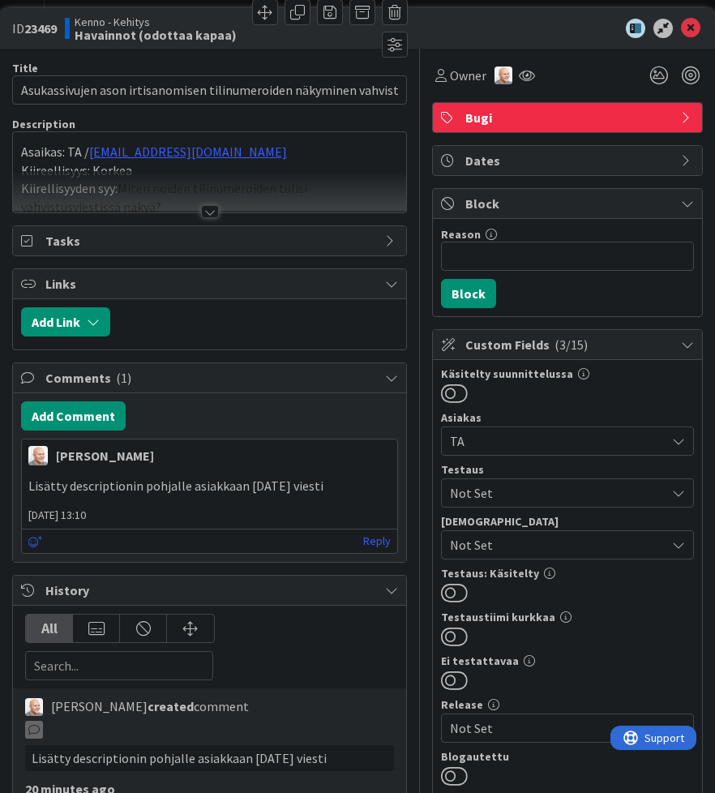
click at [266, 183] on div at bounding box center [209, 191] width 393 height 41
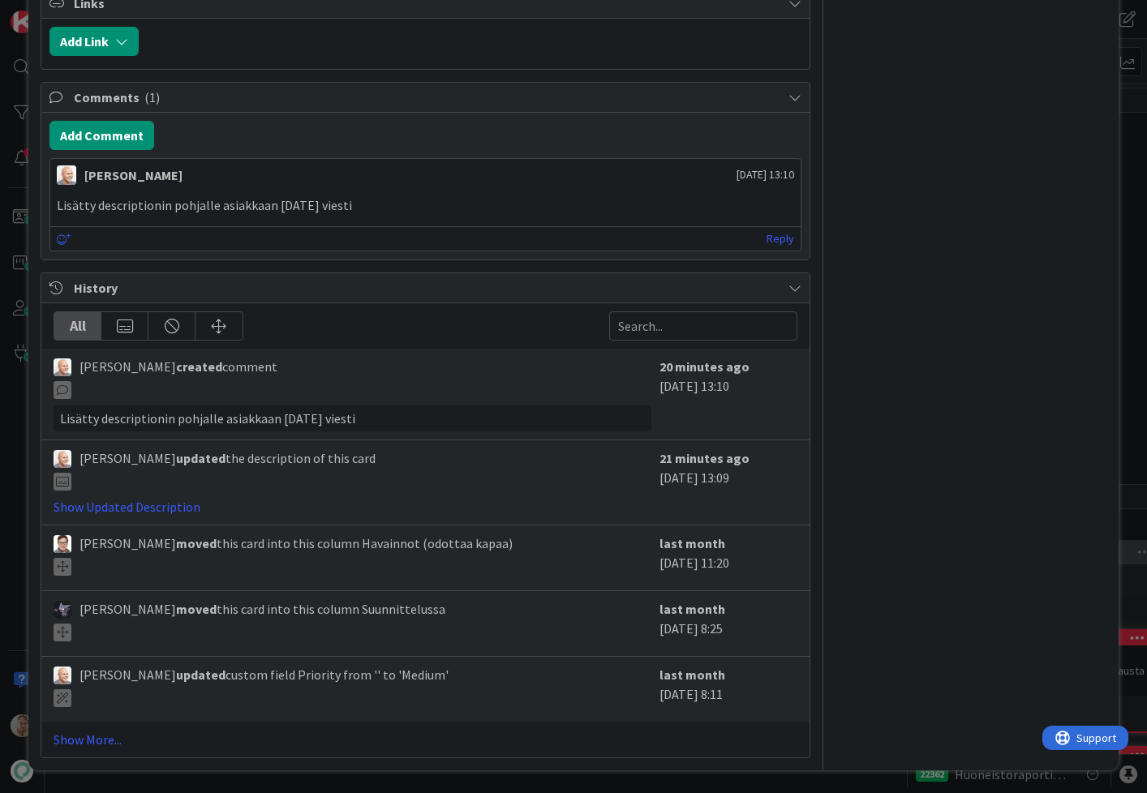
scroll to position [6187, 0]
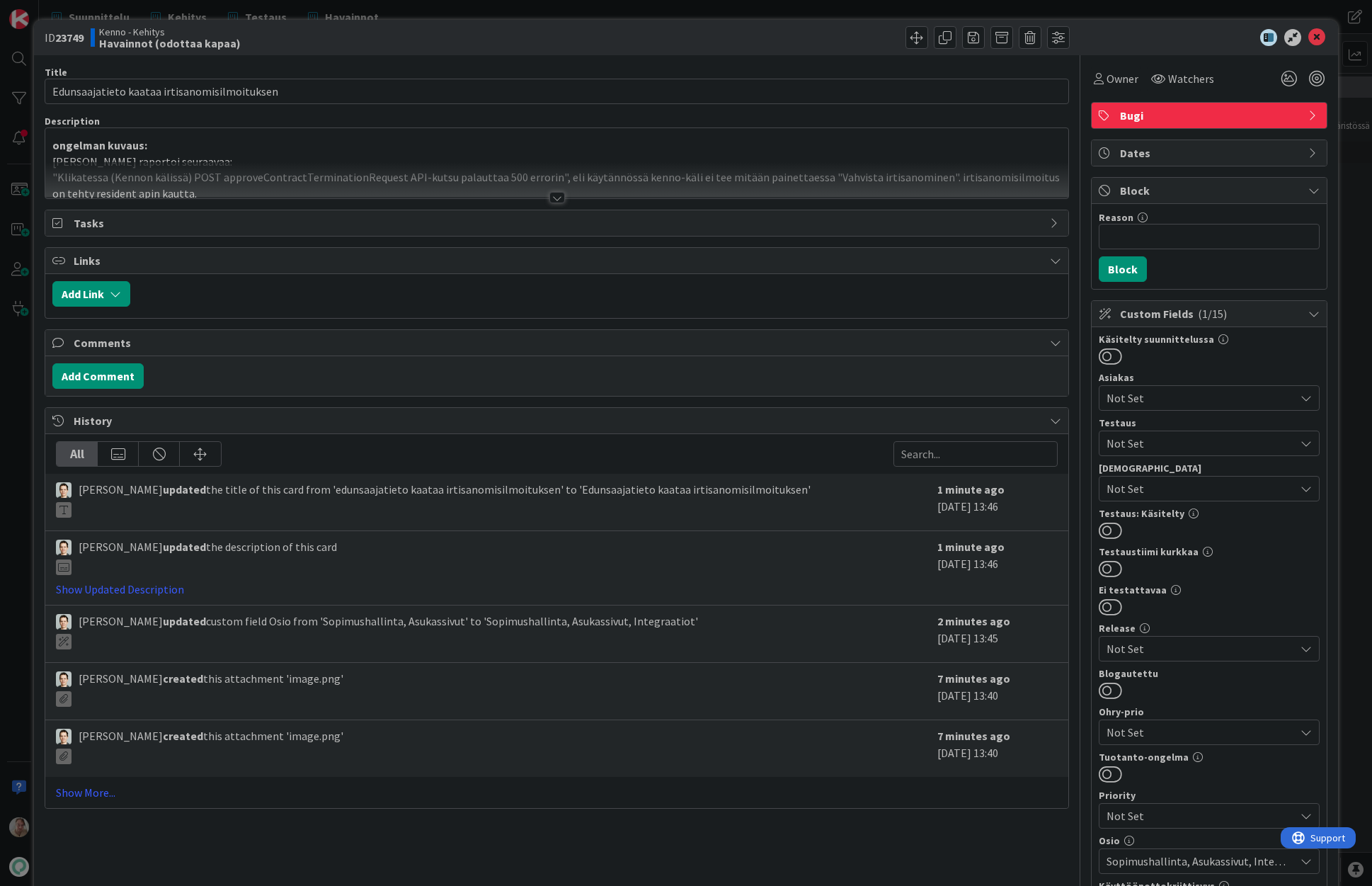
click at [615, 154] on p "[PERSON_NAME] raportoi seuraavaa:" at bounding box center [556, 162] width 1009 height 17
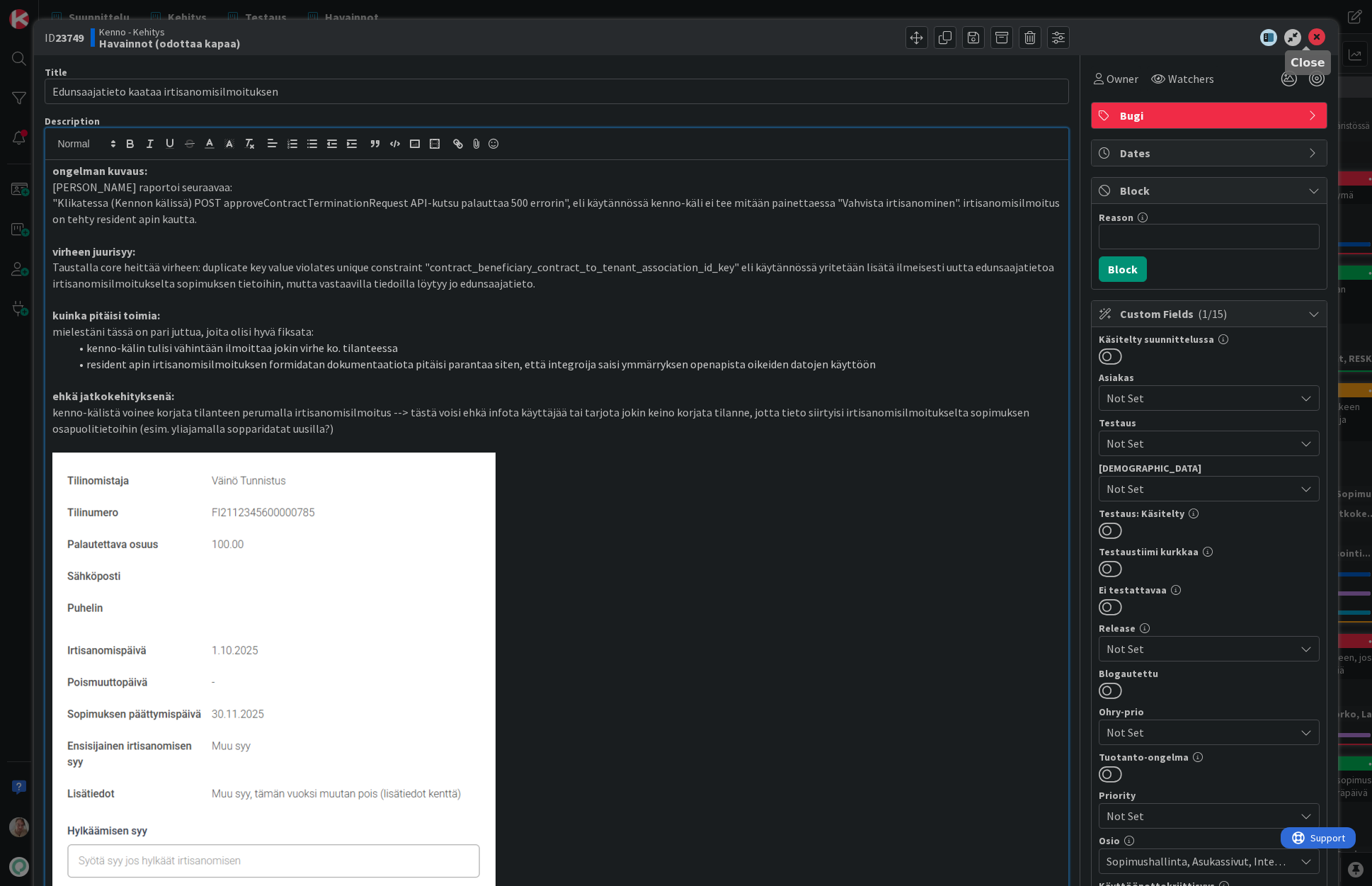
click at [1223, 39] on icon at bounding box center [1316, 37] width 17 height 17
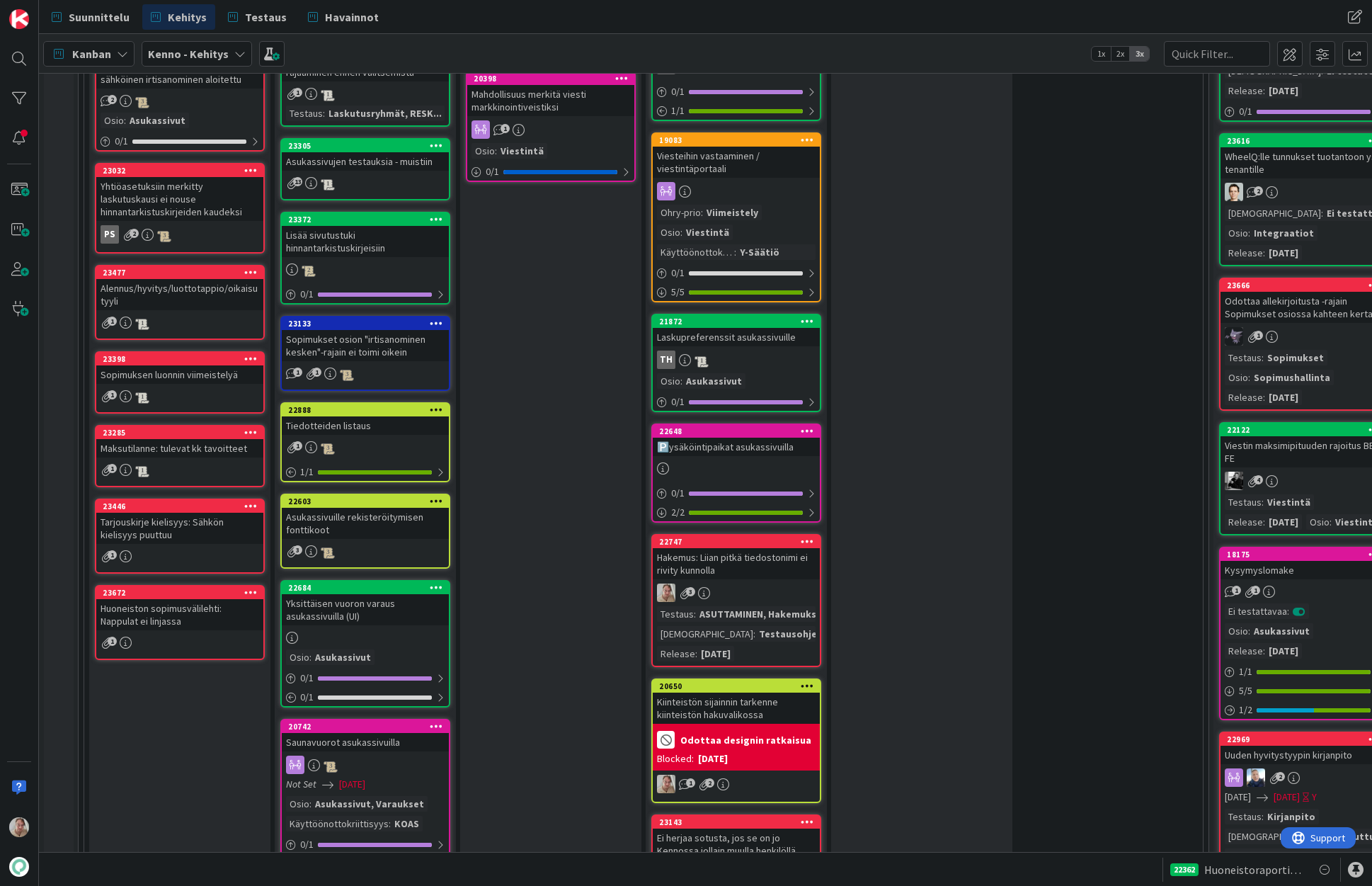
scroll to position [1685, 0]
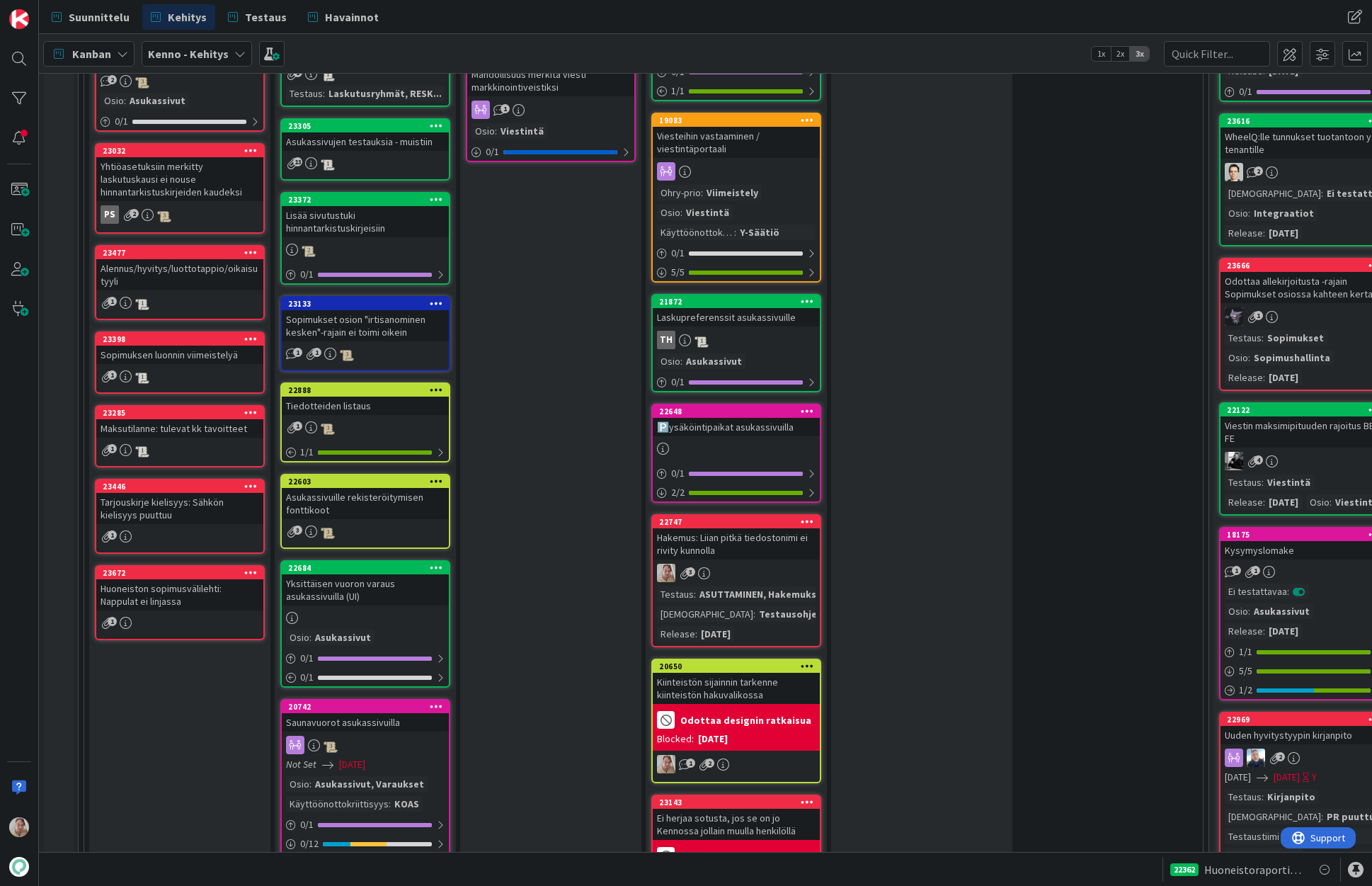
click at [178, 583] on div "Huoneiston sopimusvälilehti: Nappulat ei linjassa" at bounding box center [179, 595] width 167 height 31
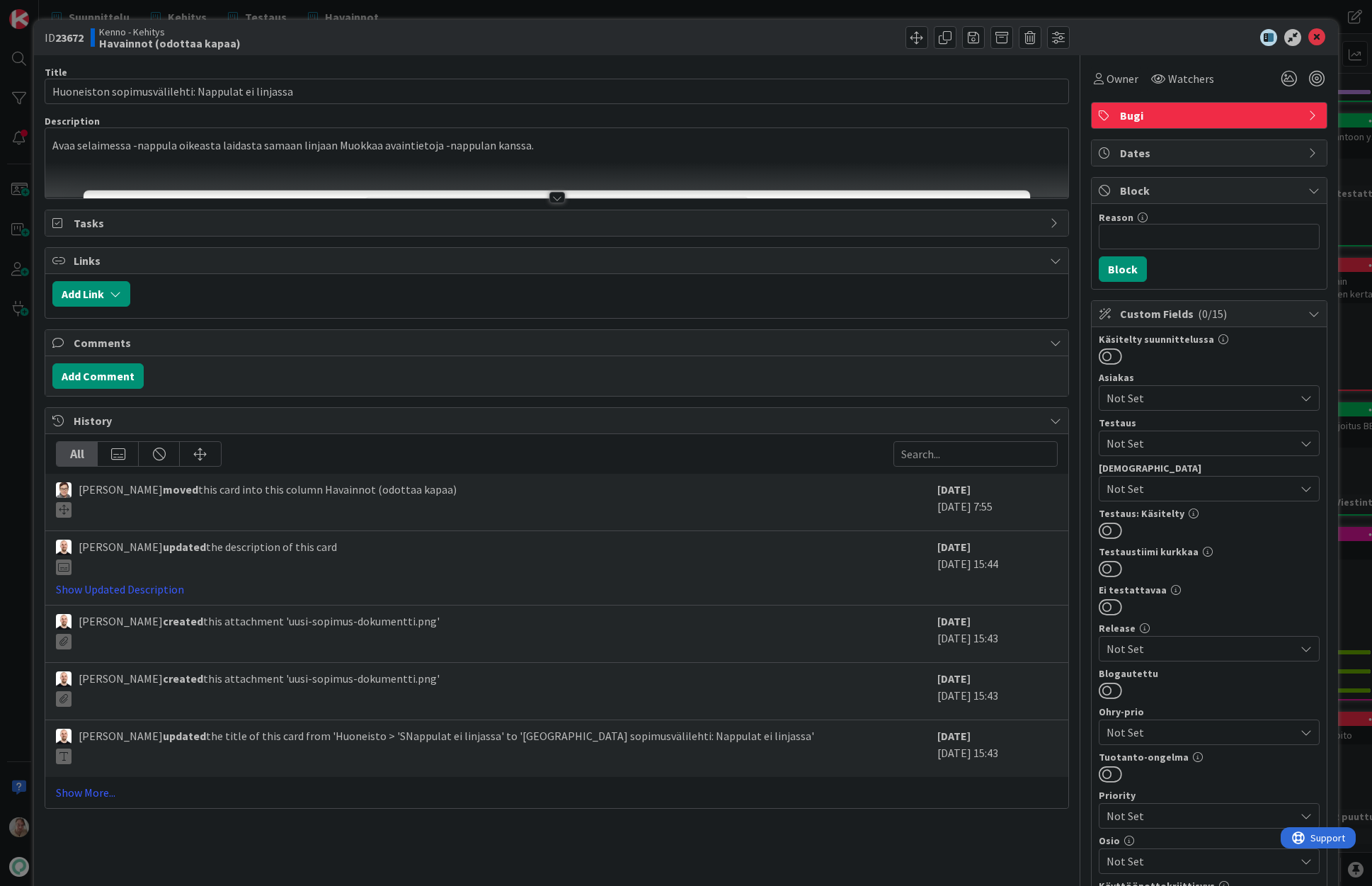
drag, startPoint x: 572, startPoint y: 165, endPoint x: 584, endPoint y: 163, distance: 12.2
click at [573, 164] on div at bounding box center [556, 180] width 1023 height 36
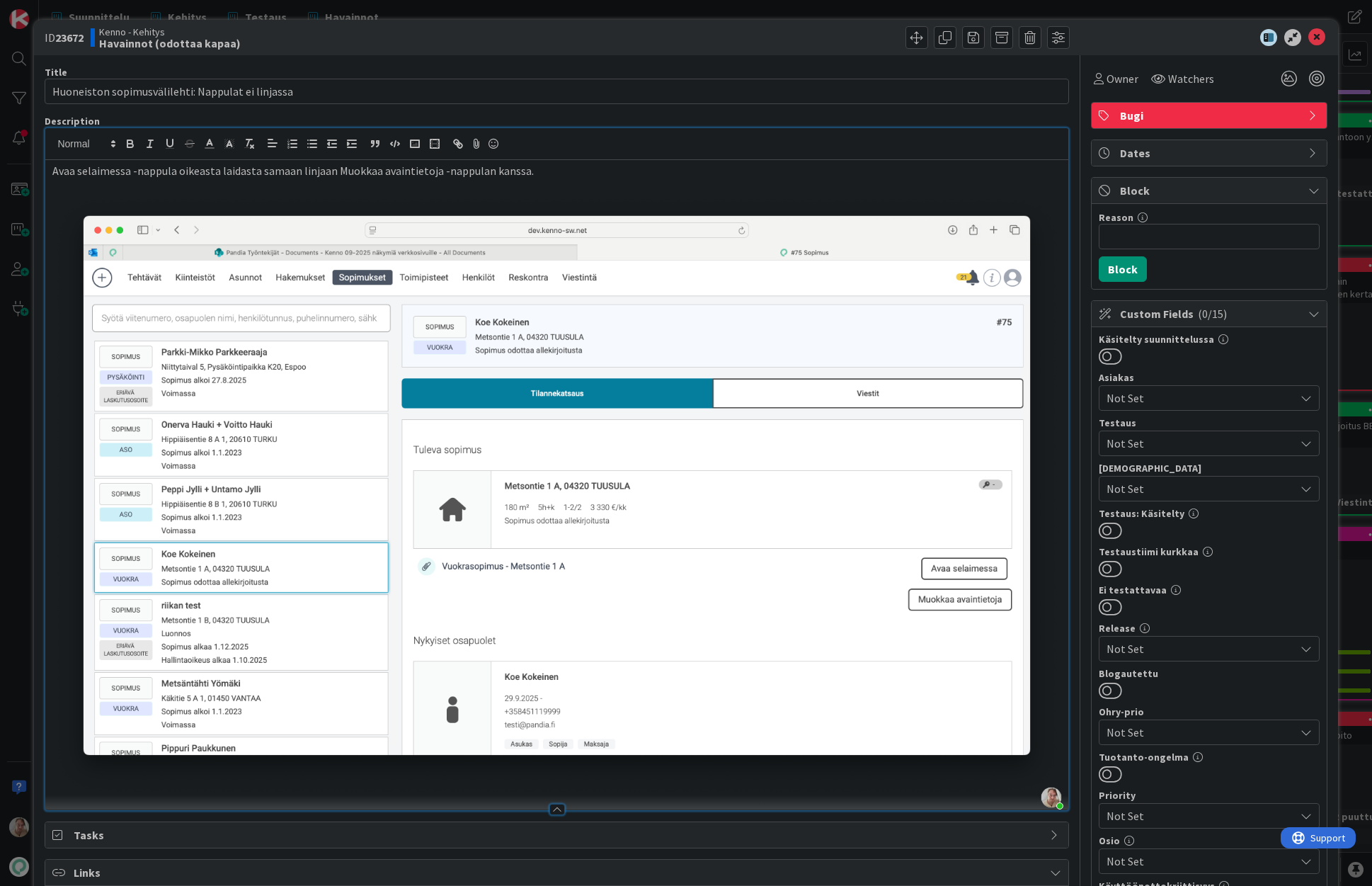
click at [1223, 38] on icon at bounding box center [1316, 37] width 17 height 17
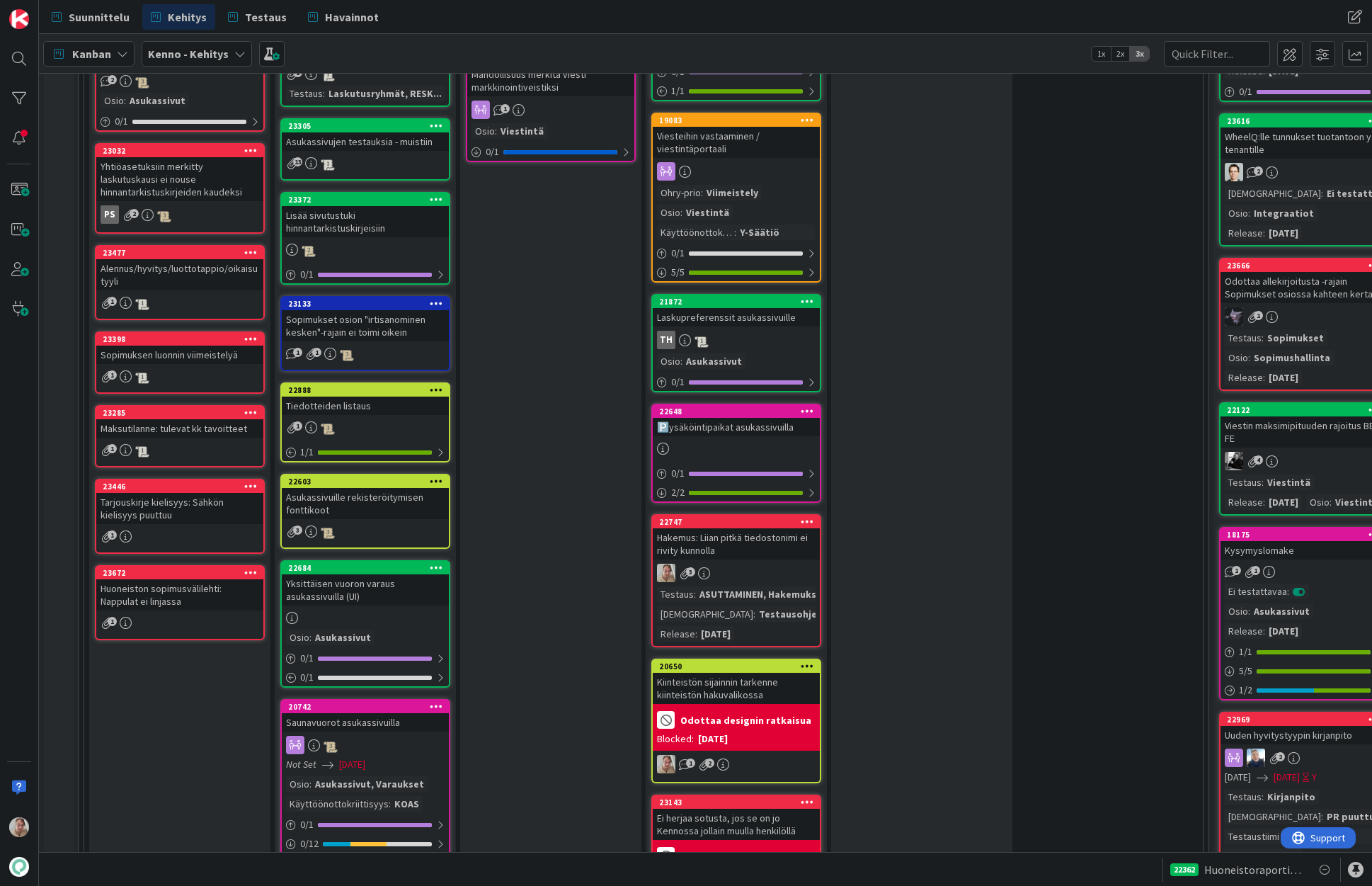
click at [188, 585] on div "Huoneiston sopimusvälilehti: Nappulat ei linjassa" at bounding box center [179, 595] width 167 height 31
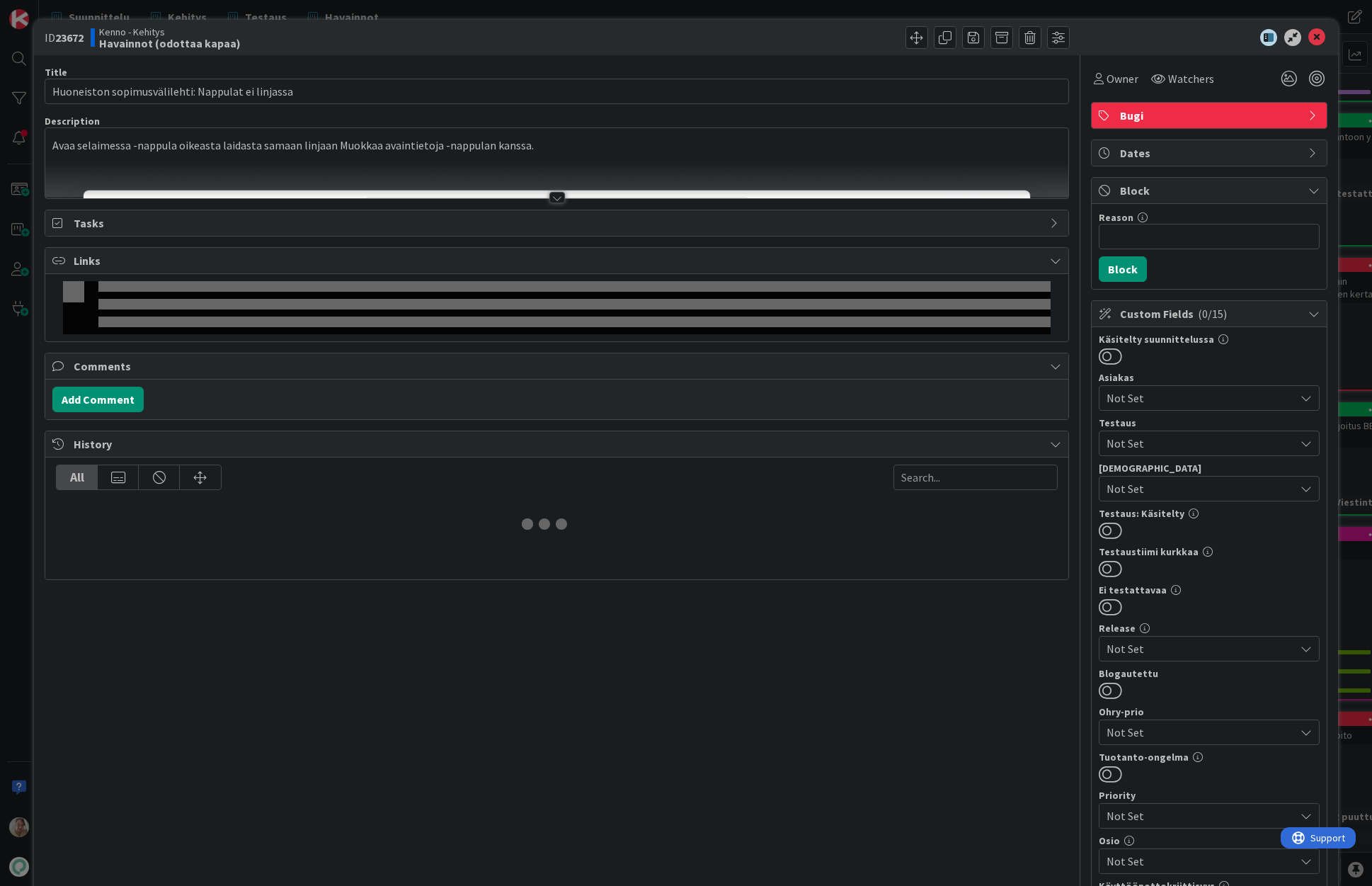
click at [1174, 118] on span "Bugi" at bounding box center [1211, 114] width 182 height 17
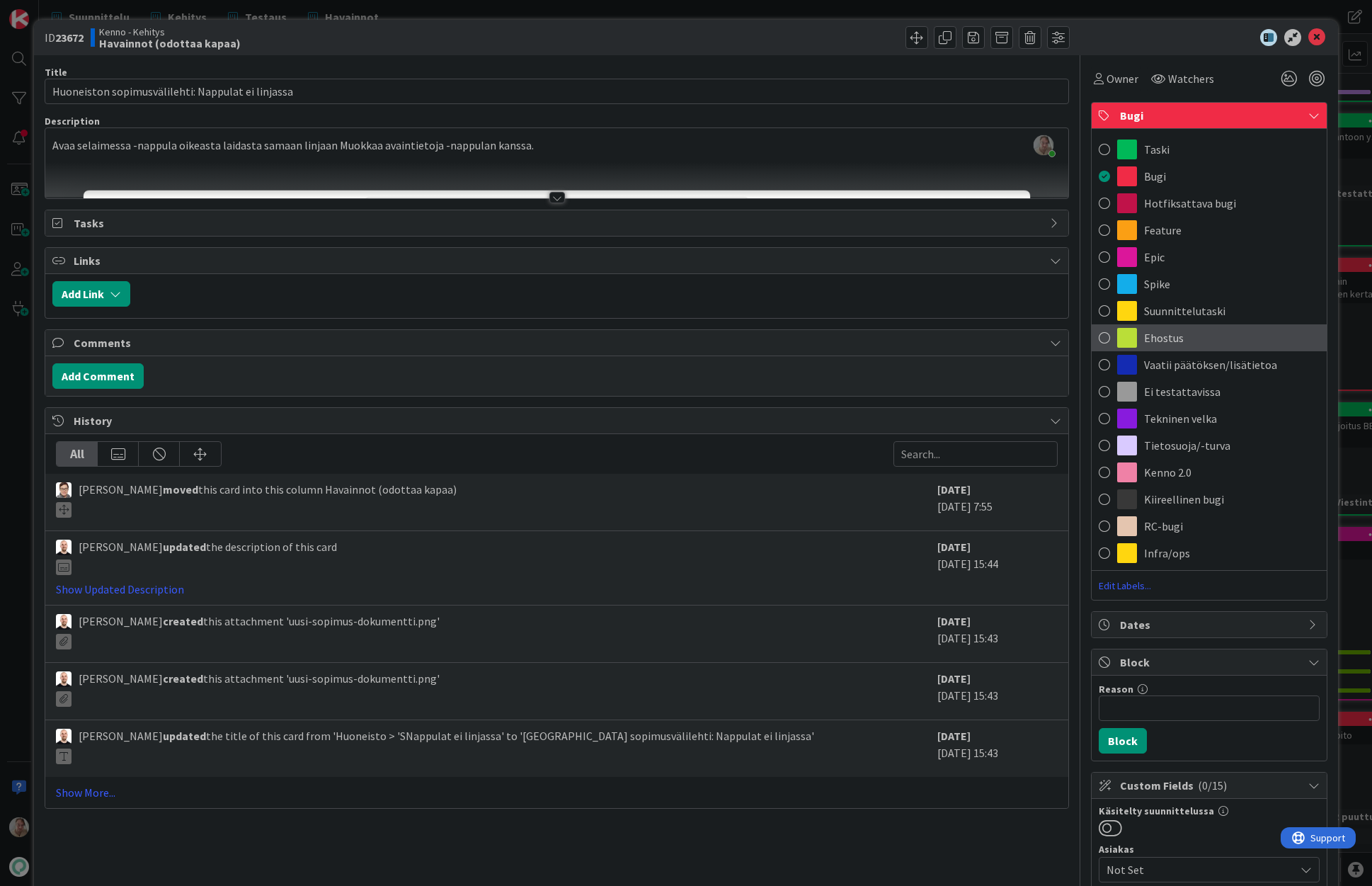
click at [1176, 348] on div "Ehostus" at bounding box center [1209, 337] width 235 height 27
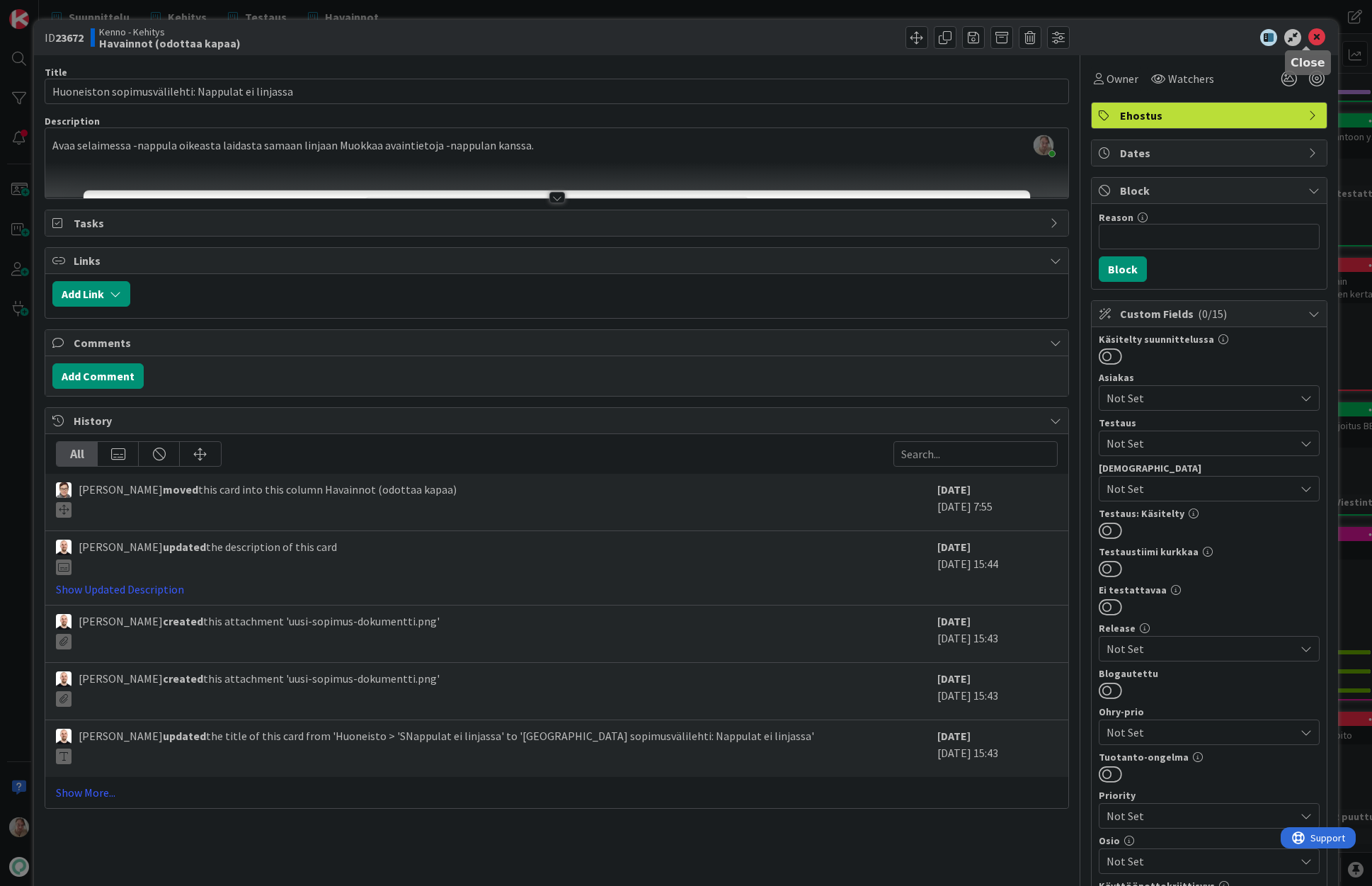
click at [1223, 42] on icon at bounding box center [1316, 37] width 17 height 17
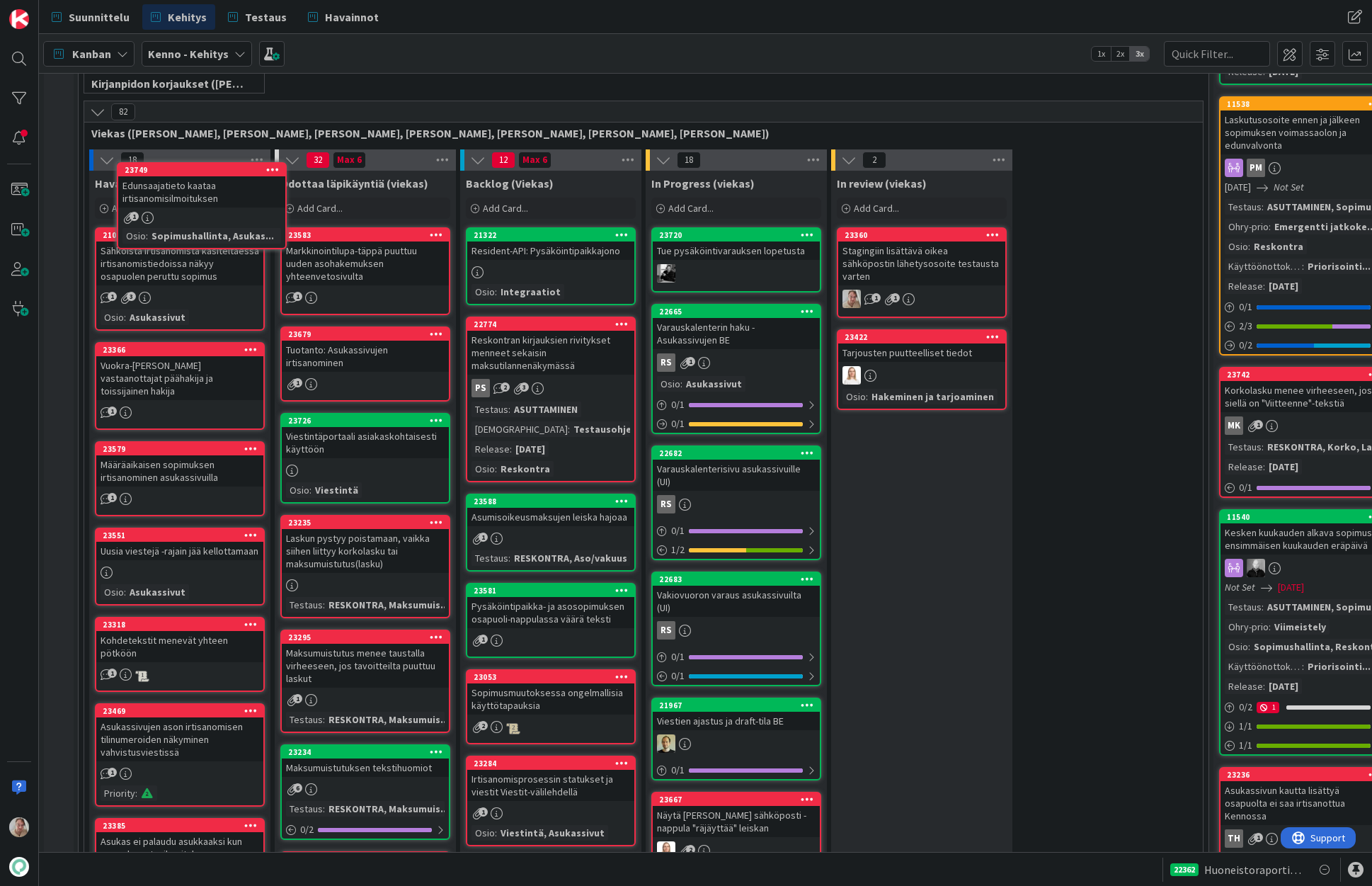
scroll to position [275, 0]
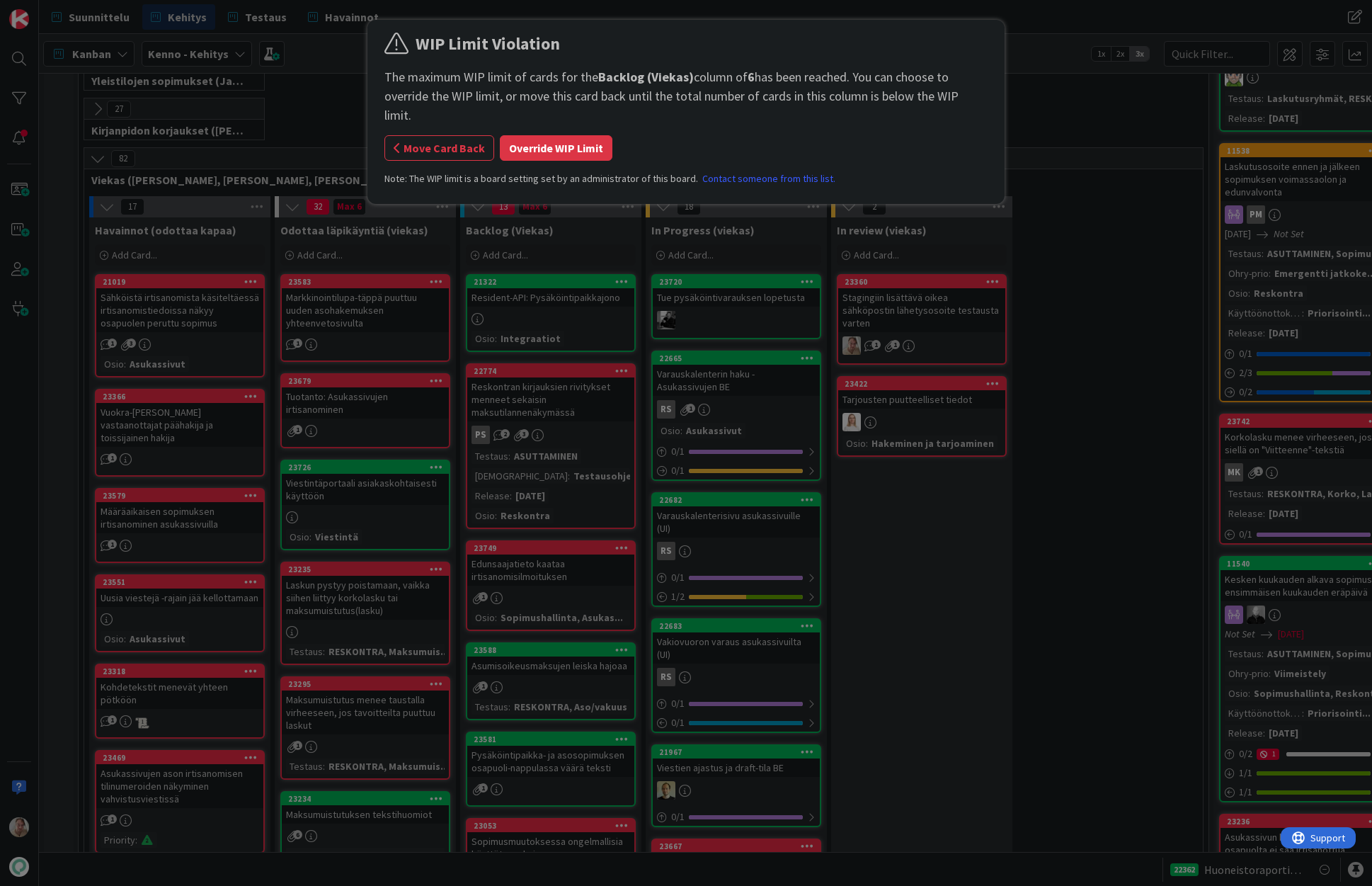
drag, startPoint x: 553, startPoint y: 122, endPoint x: 571, endPoint y: 152, distance: 35.0
click at [554, 135] on button "Override WIP Limit" at bounding box center [555, 148] width 113 height 25
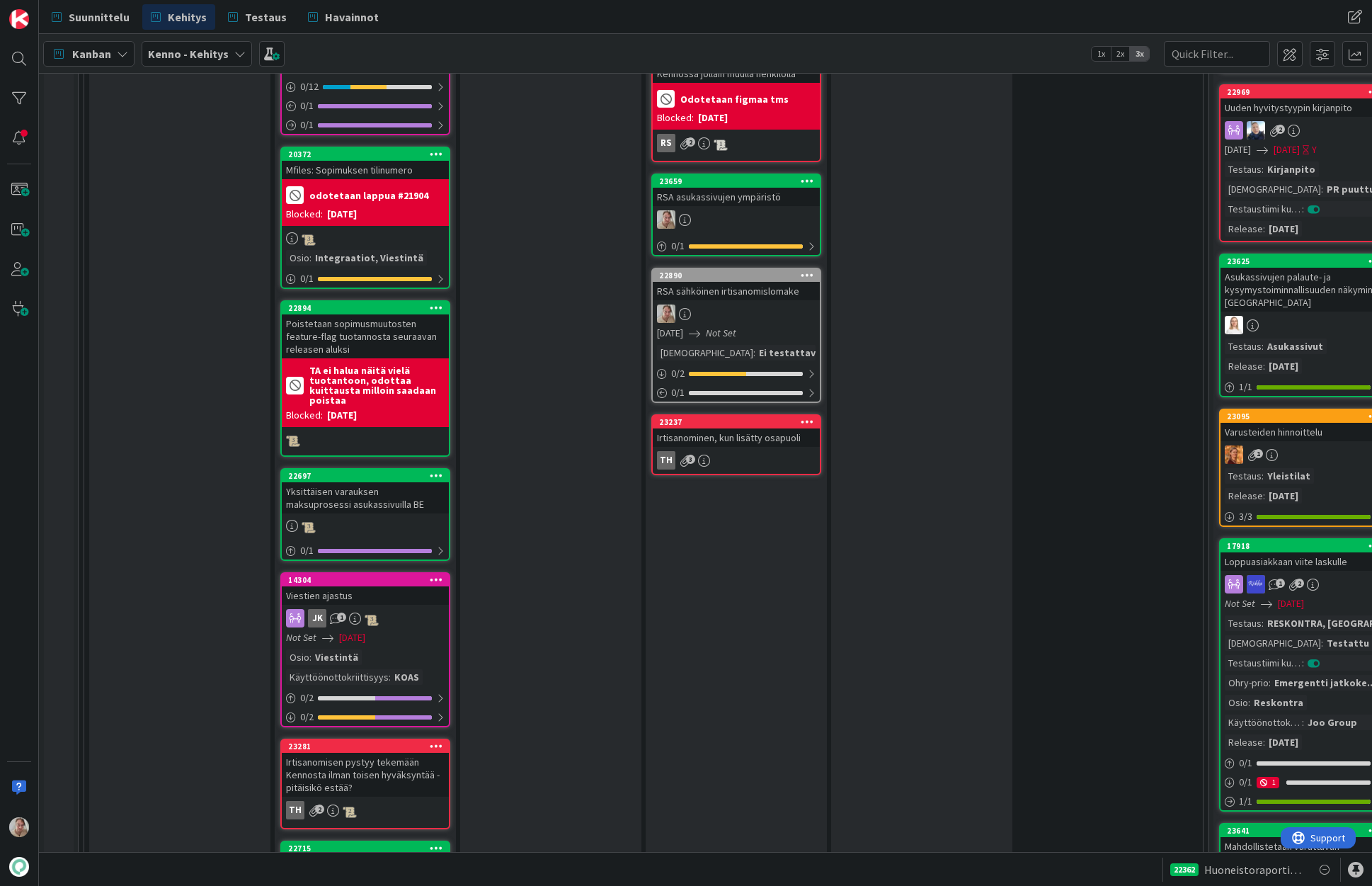
scroll to position [2278, 0]
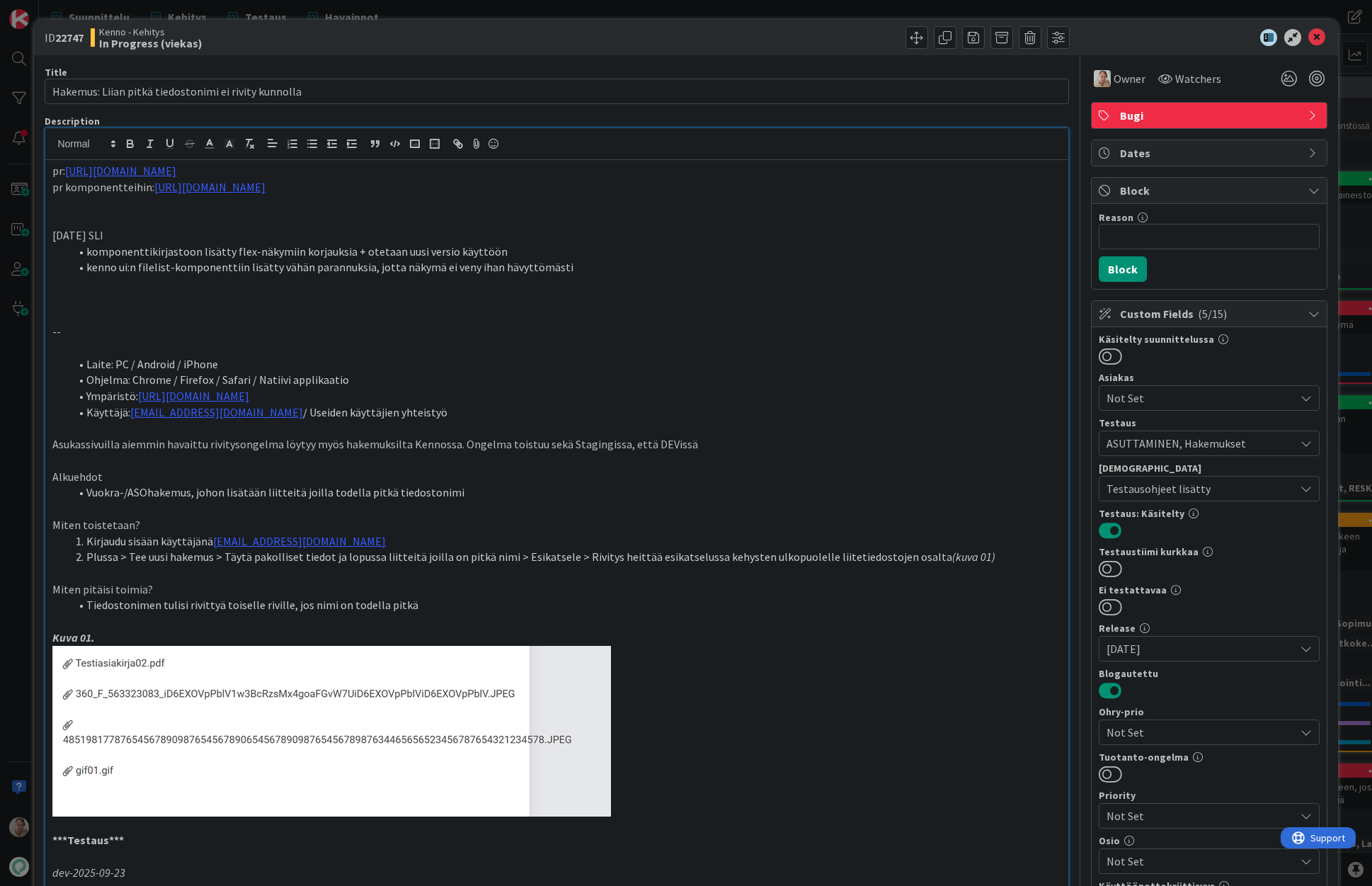
scroll to position [2461, 0]
drag, startPoint x: 548, startPoint y: 253, endPoint x: 564, endPoint y: 250, distance: 16.3
click at [549, 253] on li "komponenttikirjastoon lisätty flex-näkymiin korjauksia + otetaan uusi versio kä…" at bounding box center [564, 252] width 991 height 17
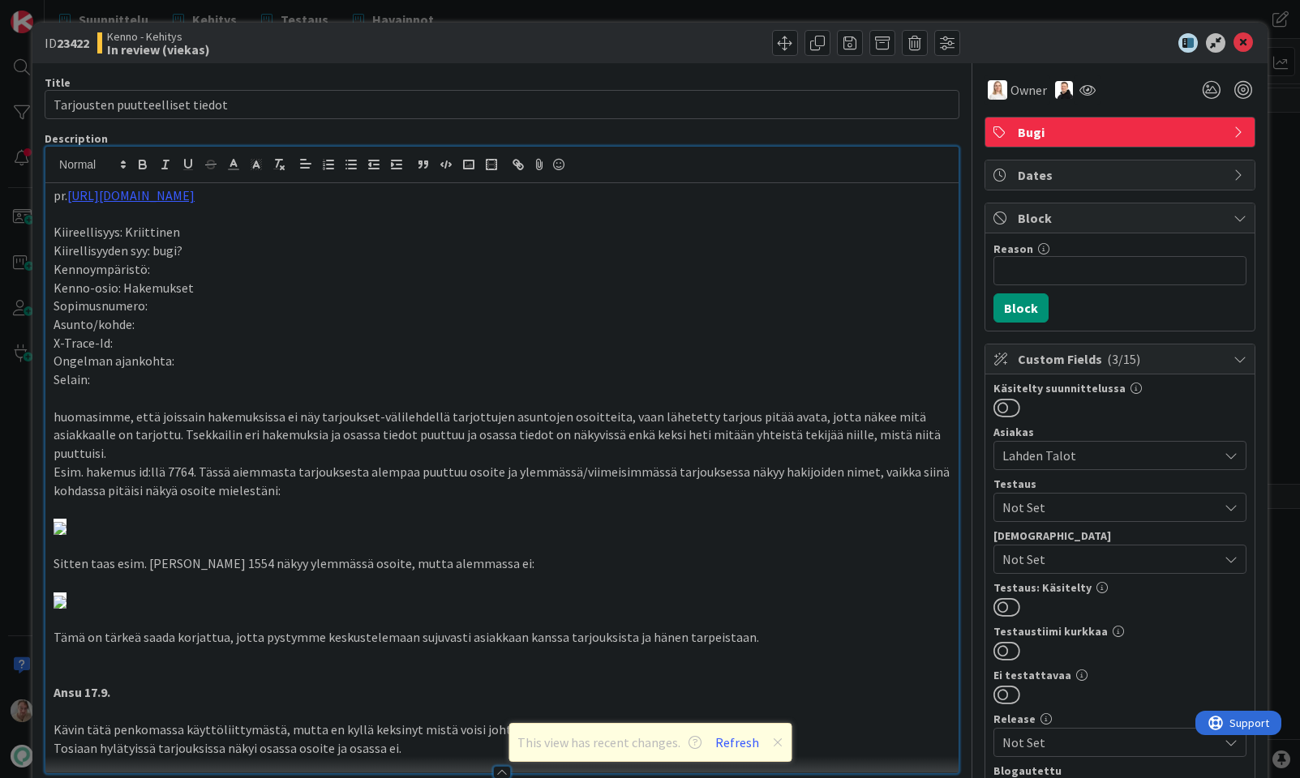
click at [1241, 45] on div at bounding box center [1111, 42] width 287 height 19
click at [1238, 41] on icon at bounding box center [1242, 42] width 19 height 19
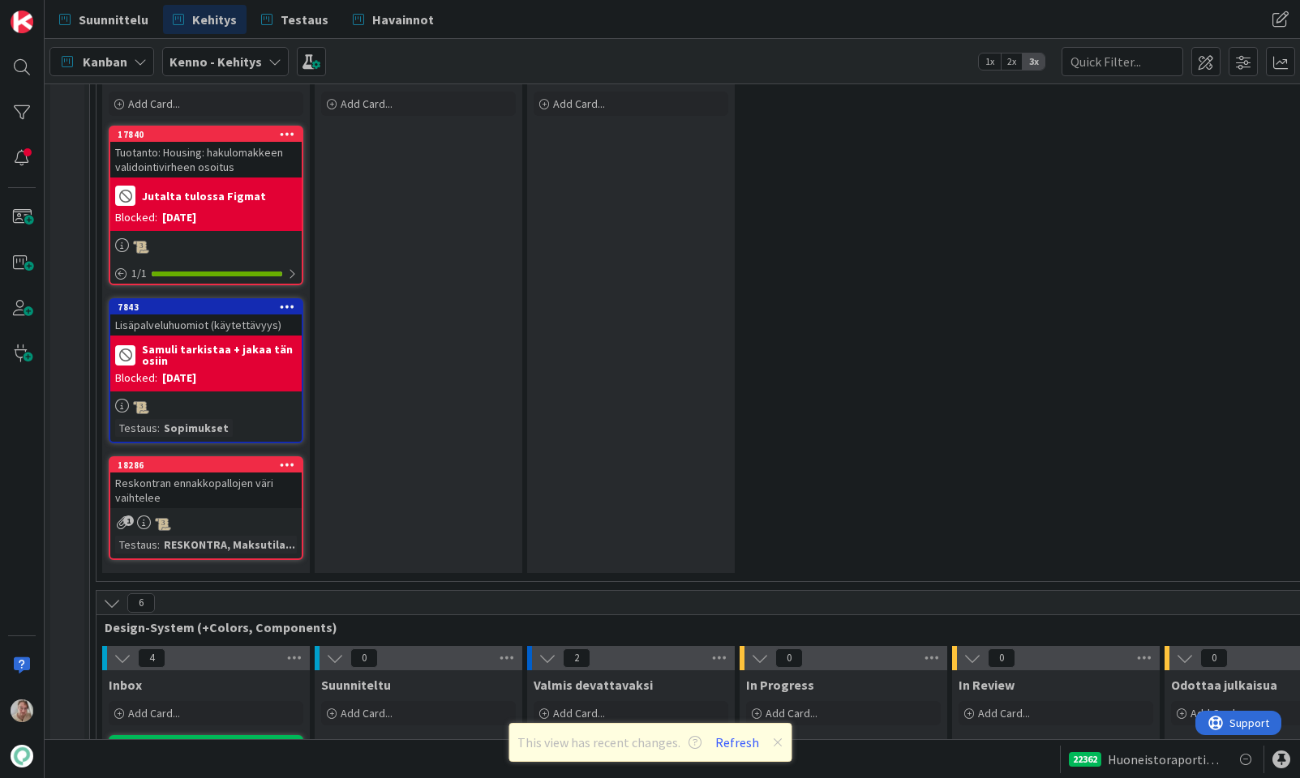
scroll to position [6834, 0]
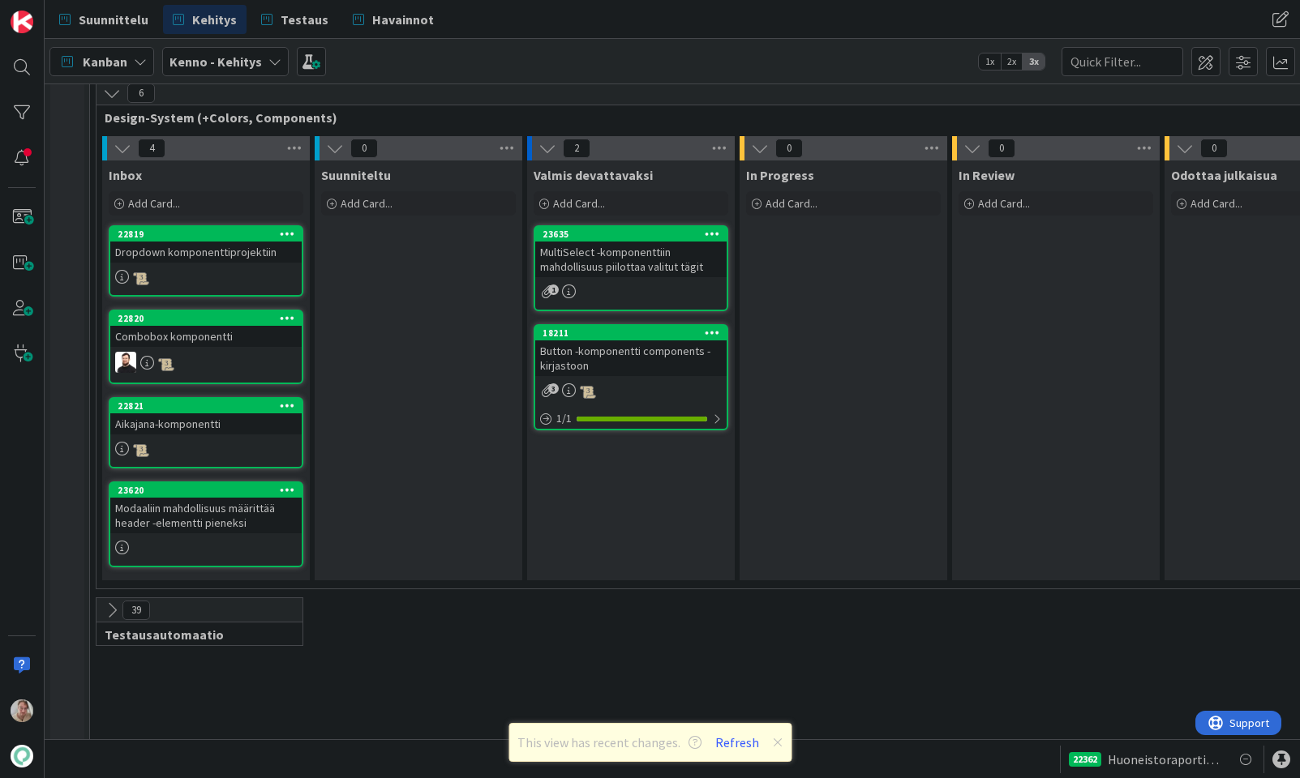
click at [643, 250] on div "MultiSelect -komponenttiin mahdollisuus piilottaa valitut tägit" at bounding box center [630, 260] width 191 height 36
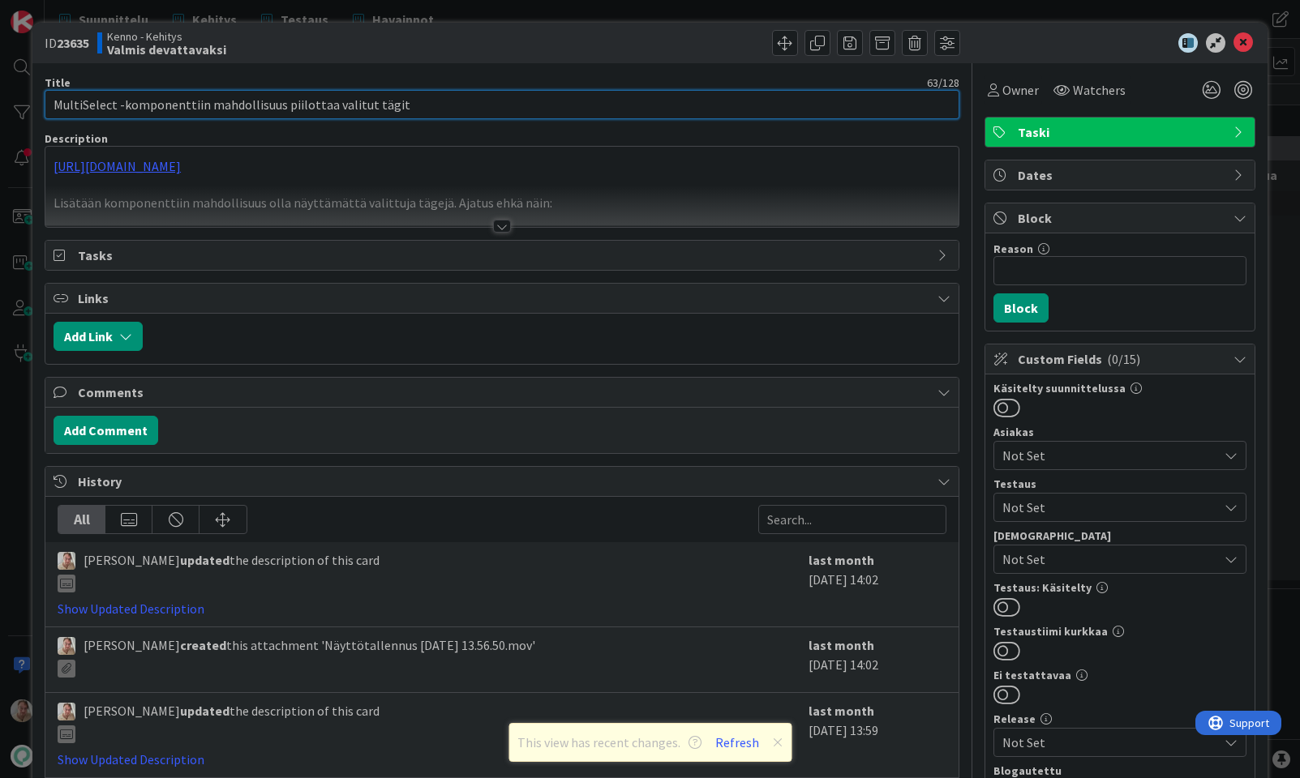
click at [422, 108] on input "MultiSelect -komponenttiin mahdollisuus piilottaa valitut tägit" at bounding box center [502, 104] width 915 height 29
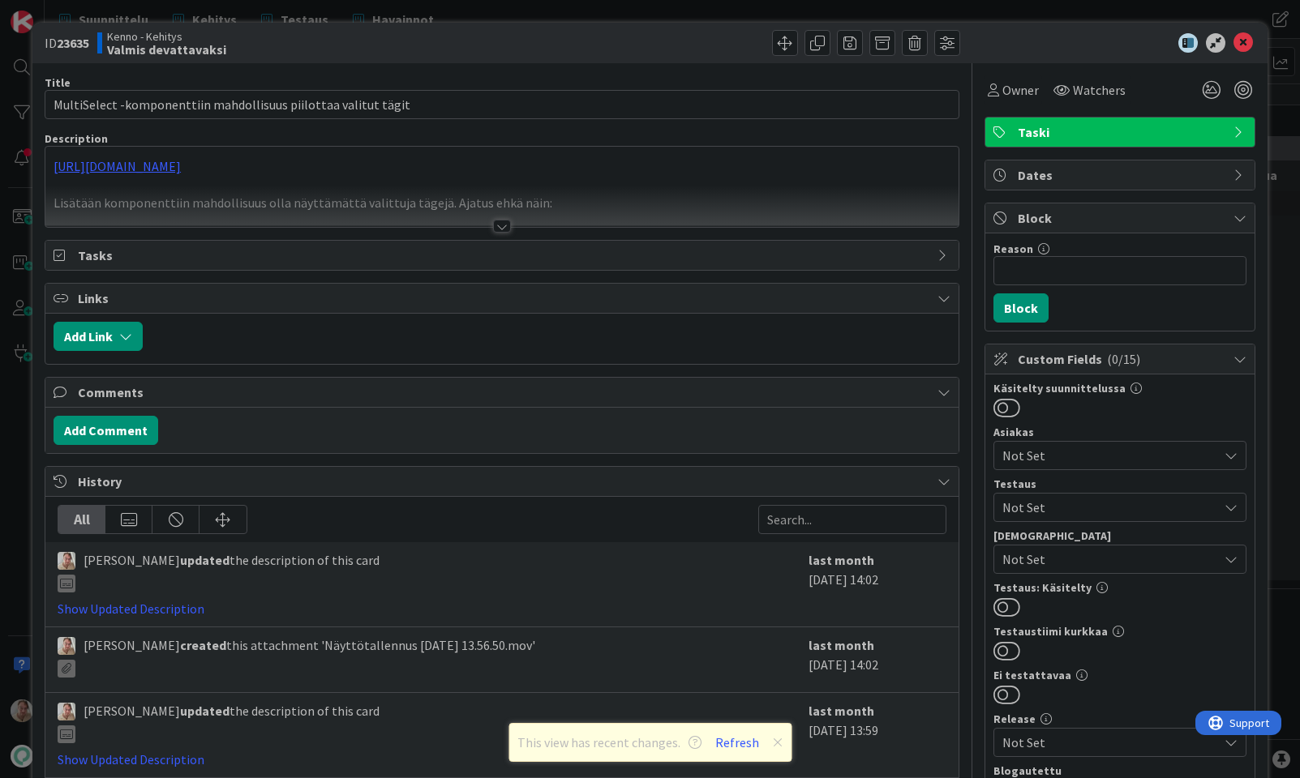
click at [459, 195] on div at bounding box center [501, 206] width 913 height 41
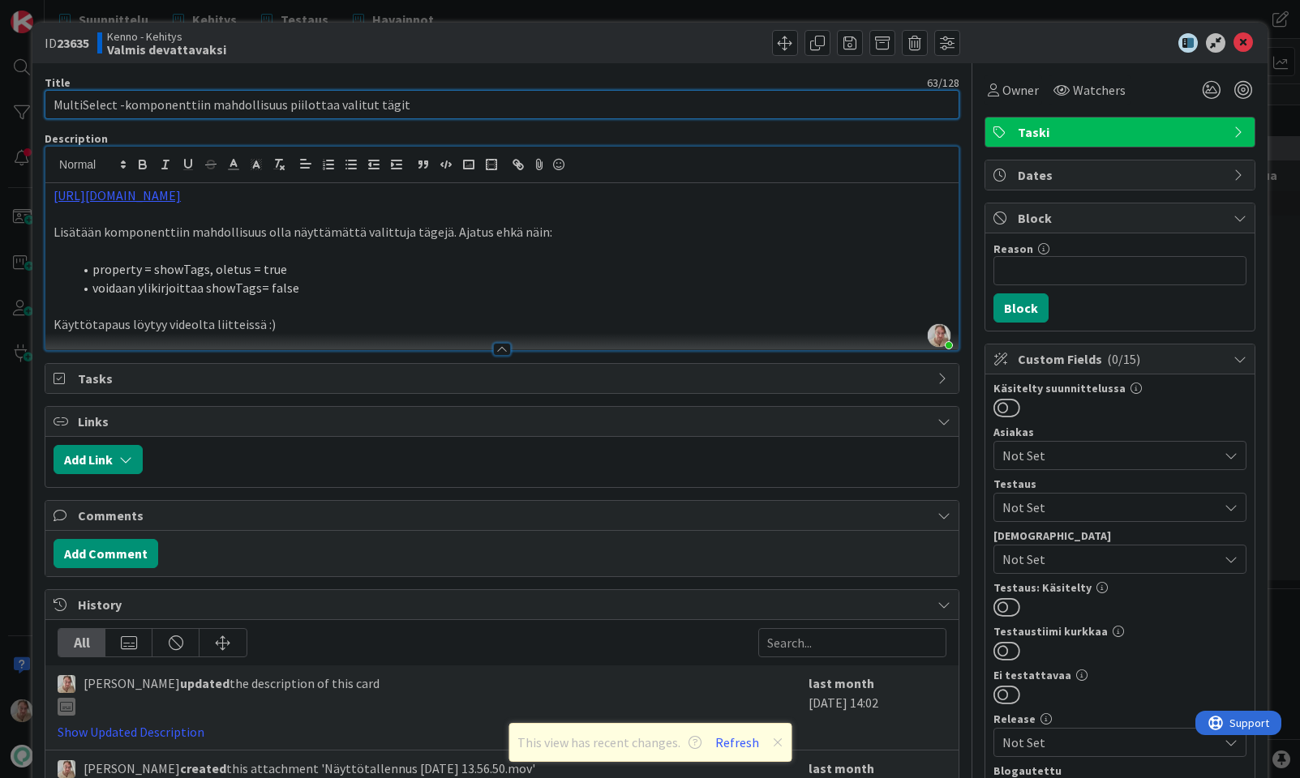
drag, startPoint x: 205, startPoint y: 105, endPoint x: 474, endPoint y: 104, distance: 269.2
click at [474, 104] on input "MultiSelect -komponenttiin mahdollisuus piilottaa valitut tägit" at bounding box center [502, 104] width 915 height 29
type input "MultiSelect -komponenttiin päivityksiä"
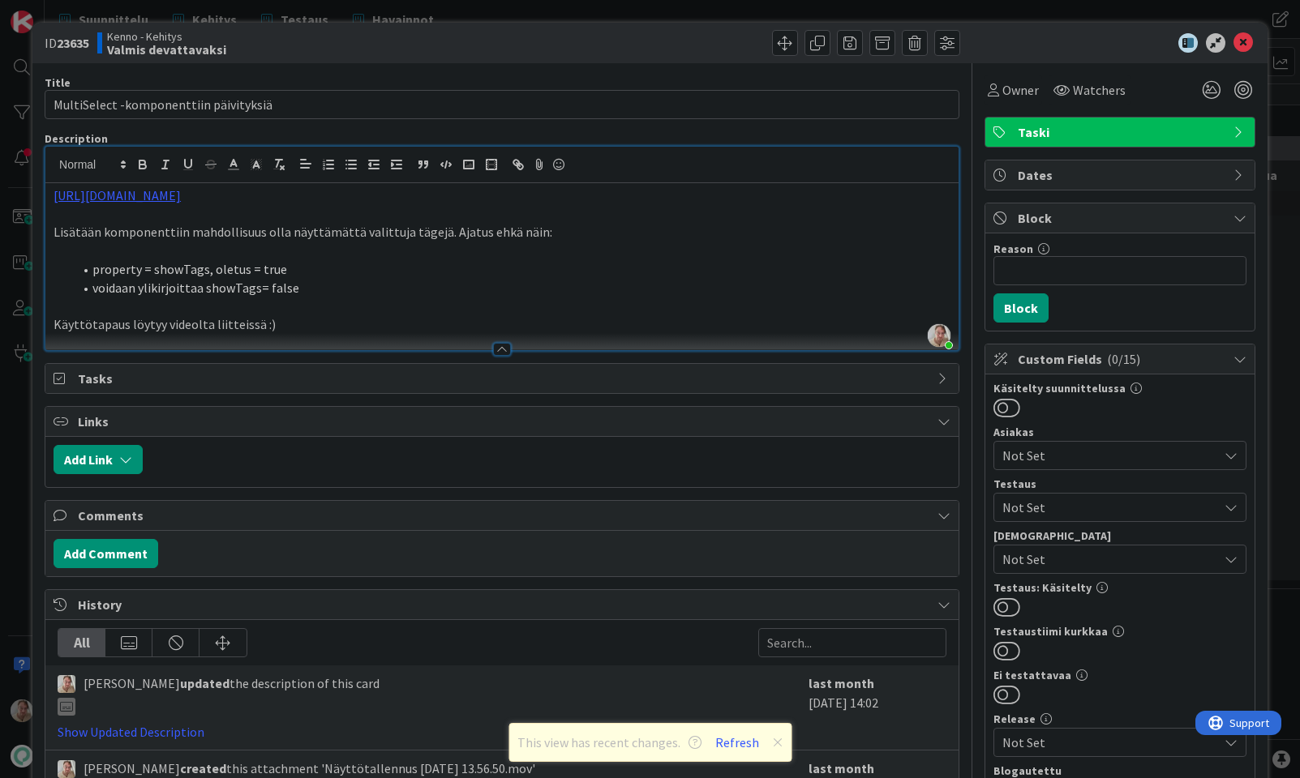
click at [316, 322] on p "Käyttötapaus löytyy videolta liitteissä :)" at bounding box center [502, 324] width 897 height 19
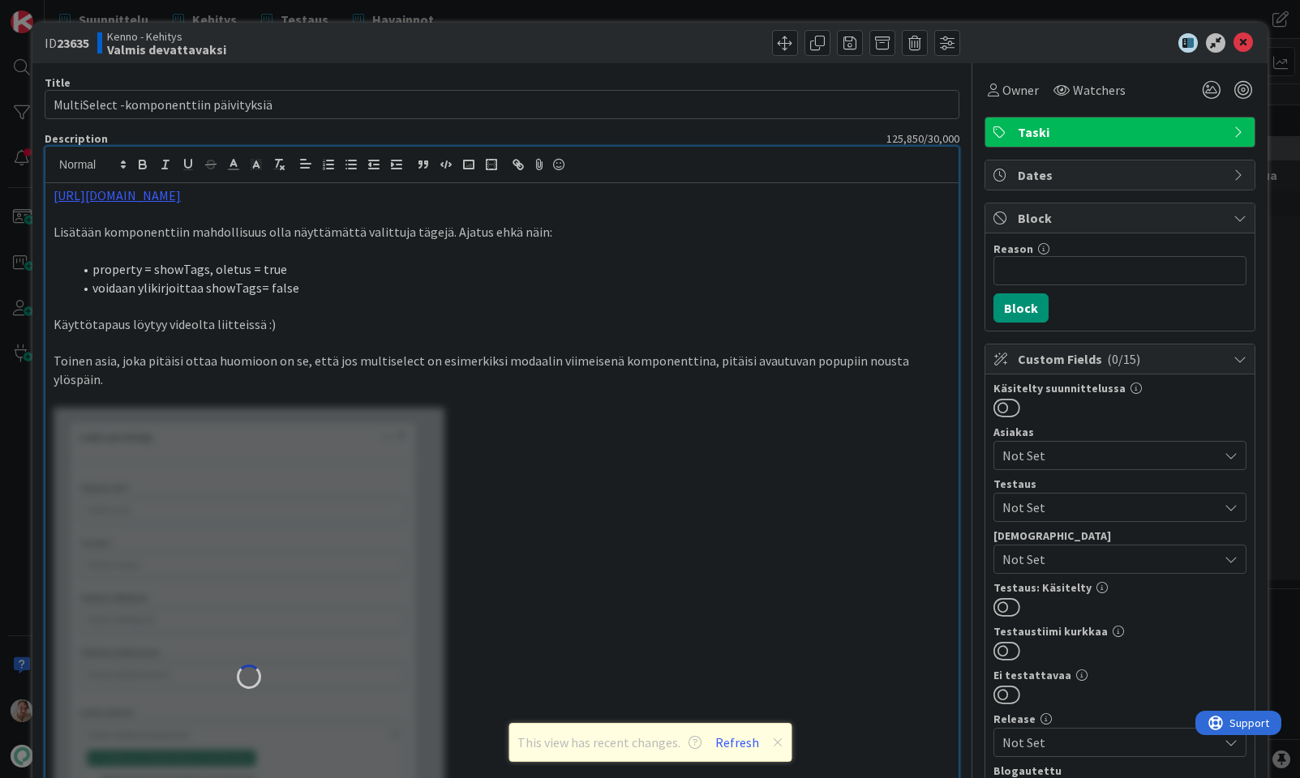
scroll to position [49, 0]
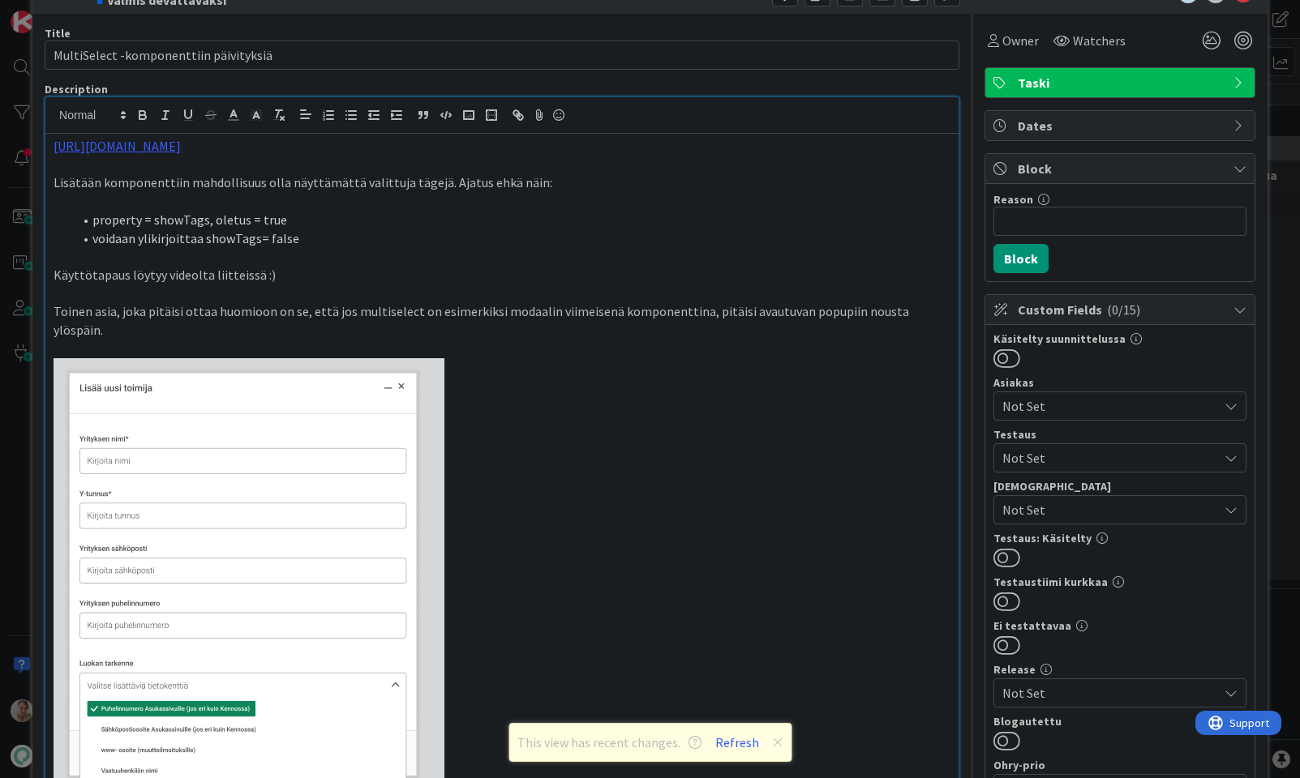
click at [936, 304] on p "Toinen asia, joka pitäisi ottaa huomioon on se, että jos multiselect on esimerk…" at bounding box center [502, 320] width 897 height 36
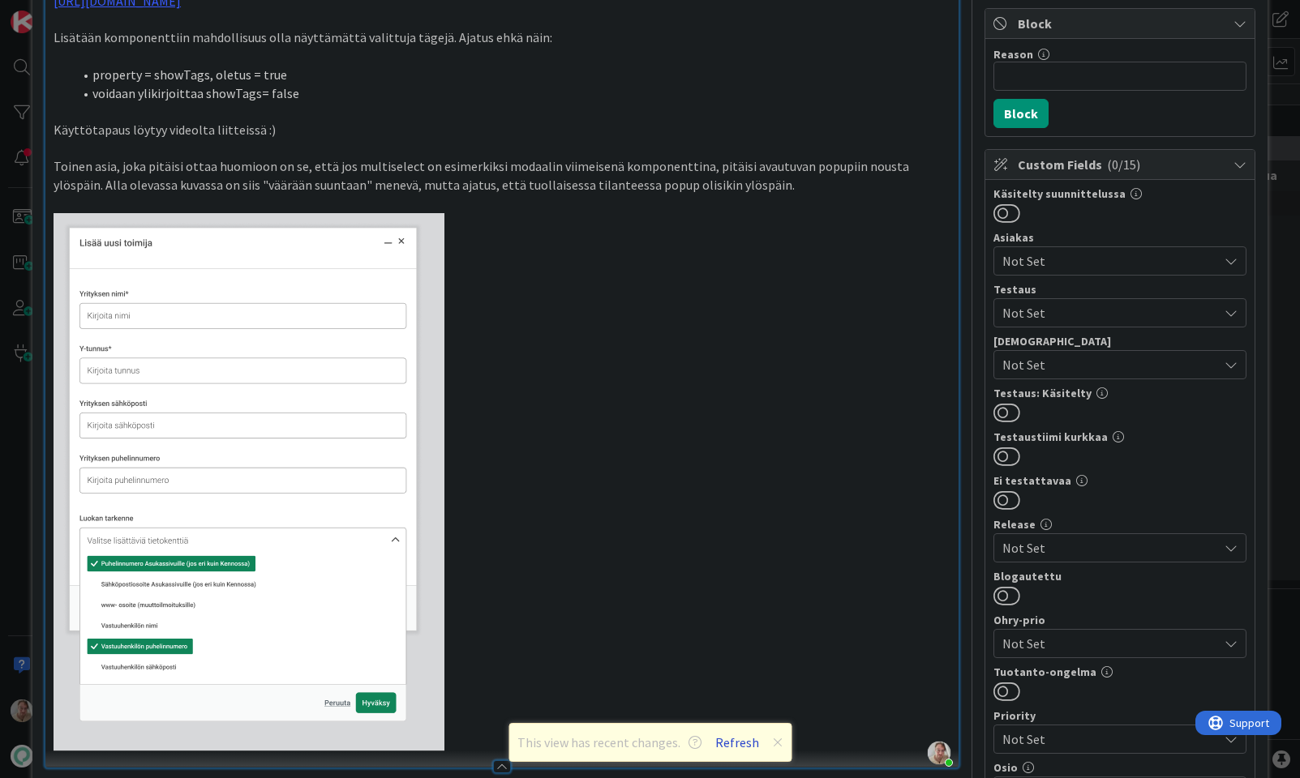
click at [724, 740] on button "Refresh" at bounding box center [737, 742] width 55 height 21
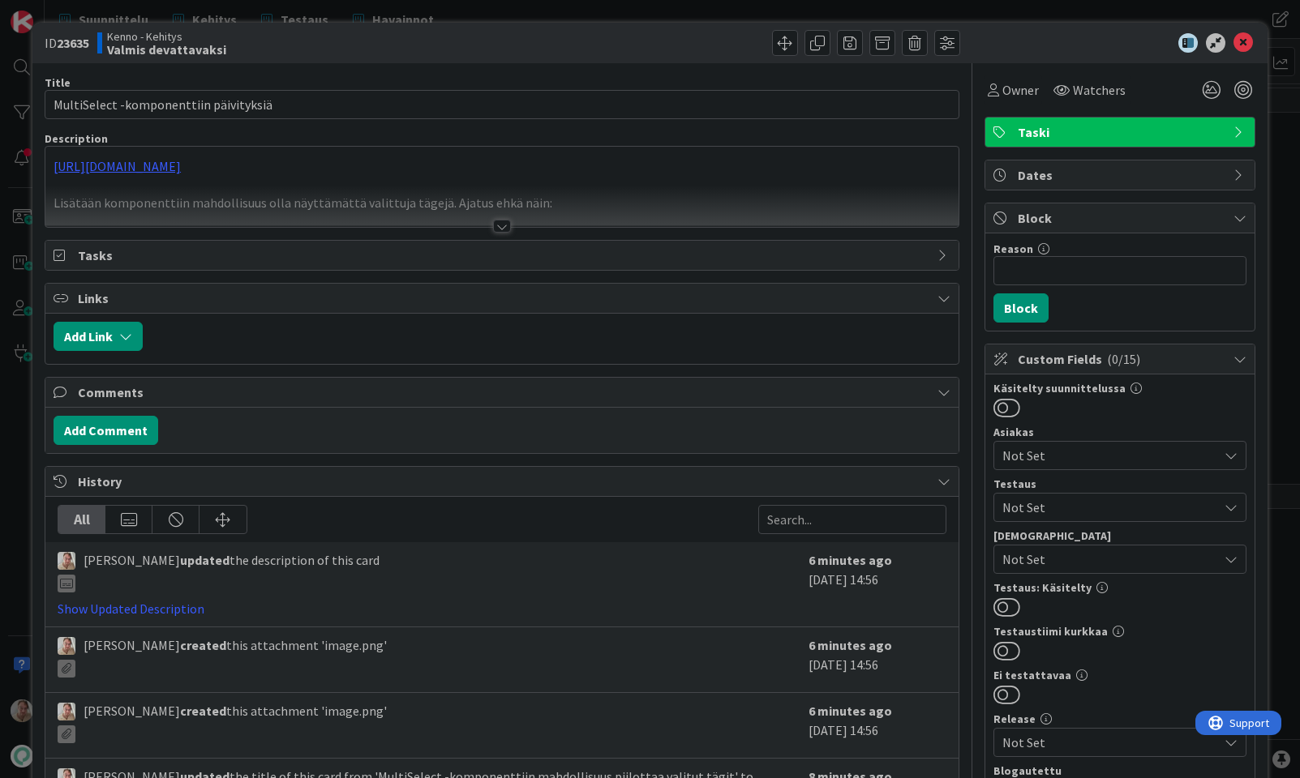
click at [694, 203] on div at bounding box center [501, 206] width 913 height 41
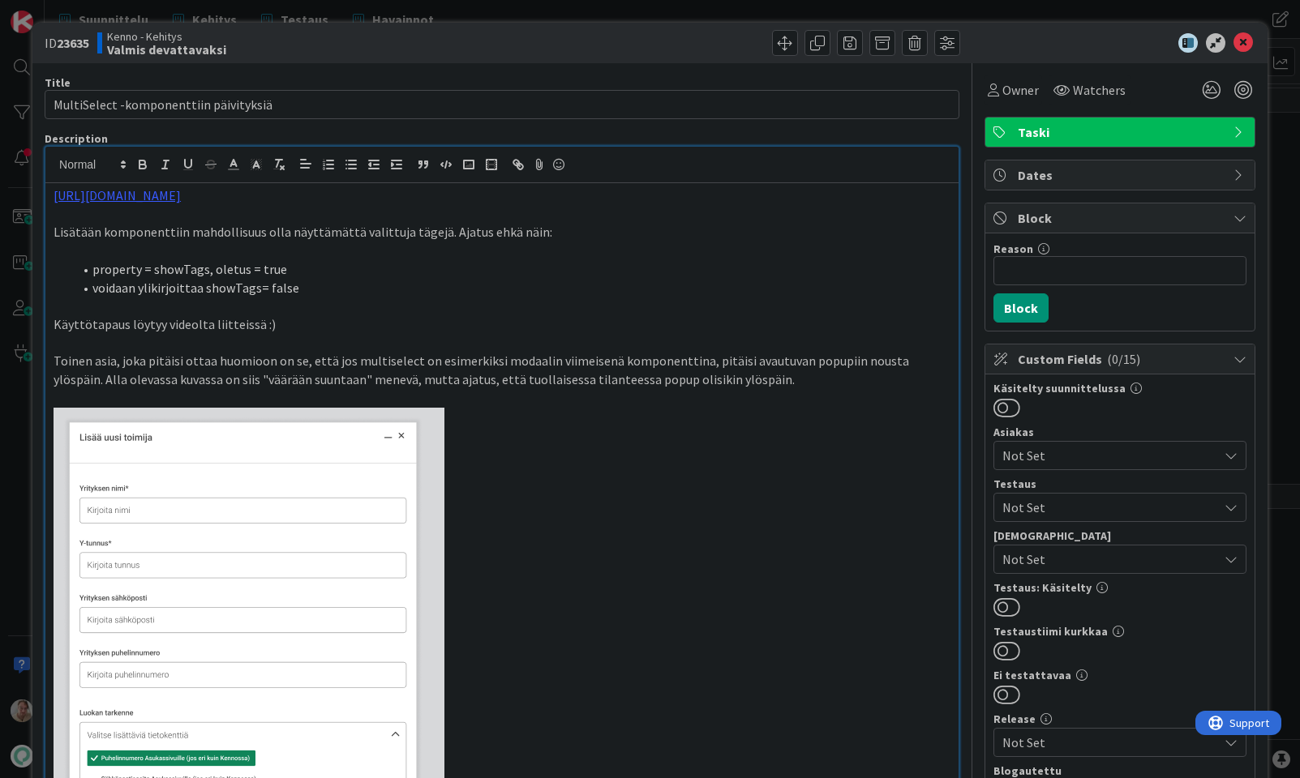
scroll to position [47, 0]
